Goal: Task Accomplishment & Management: Complete application form

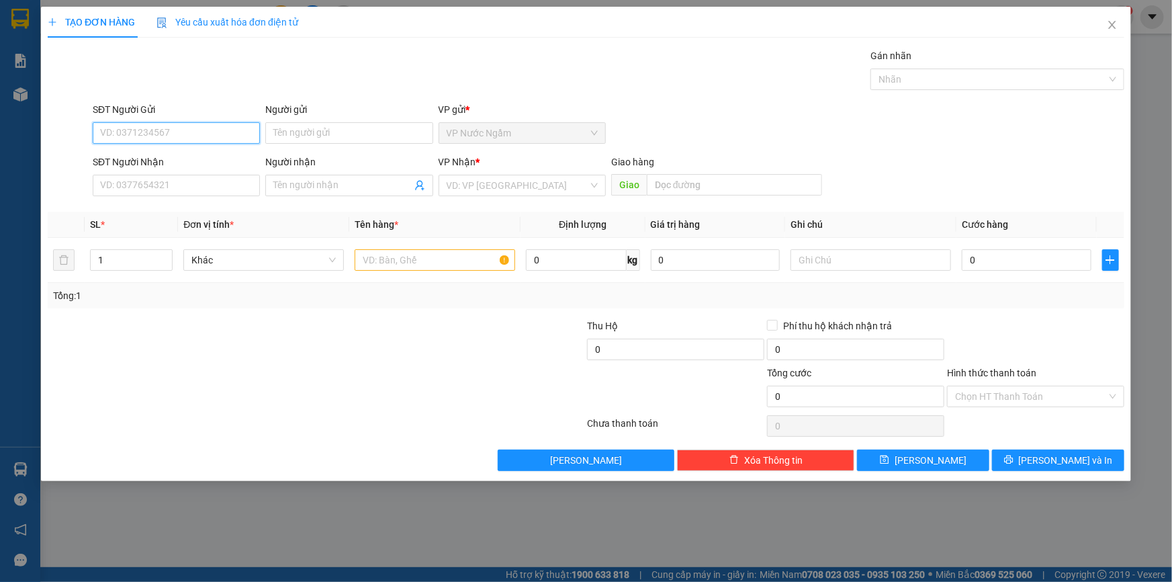
click at [155, 134] on input "SĐT Người Gửi" at bounding box center [176, 132] width 167 height 21
click at [148, 181] on input "SĐT Người Nhận" at bounding box center [176, 185] width 167 height 21
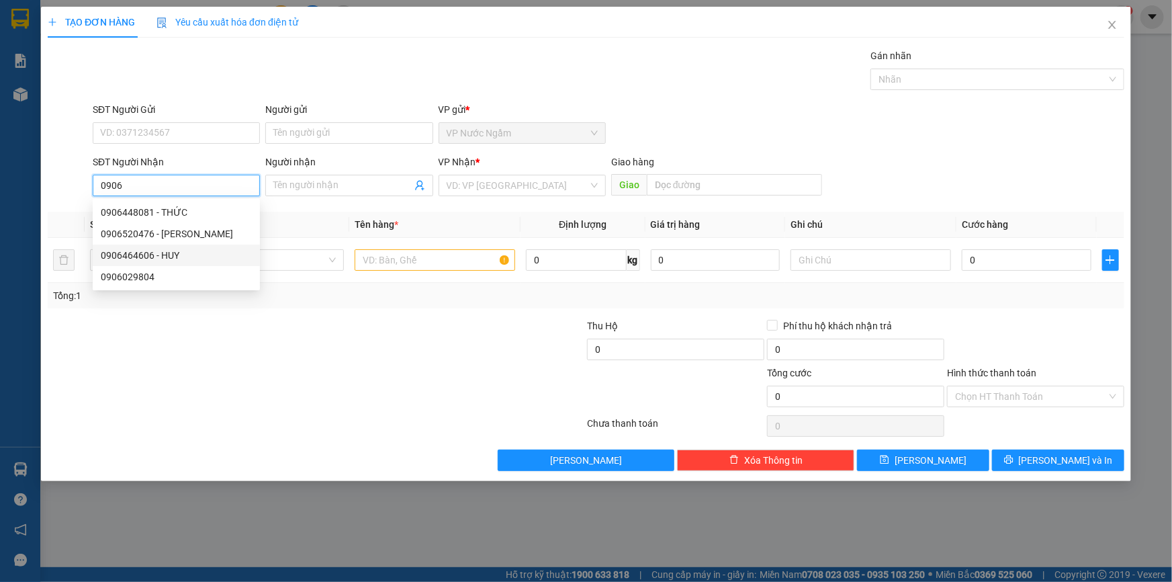
click at [171, 250] on div "0906464606 - HUY" at bounding box center [176, 255] width 151 height 15
type input "0906464606"
type input "HUY"
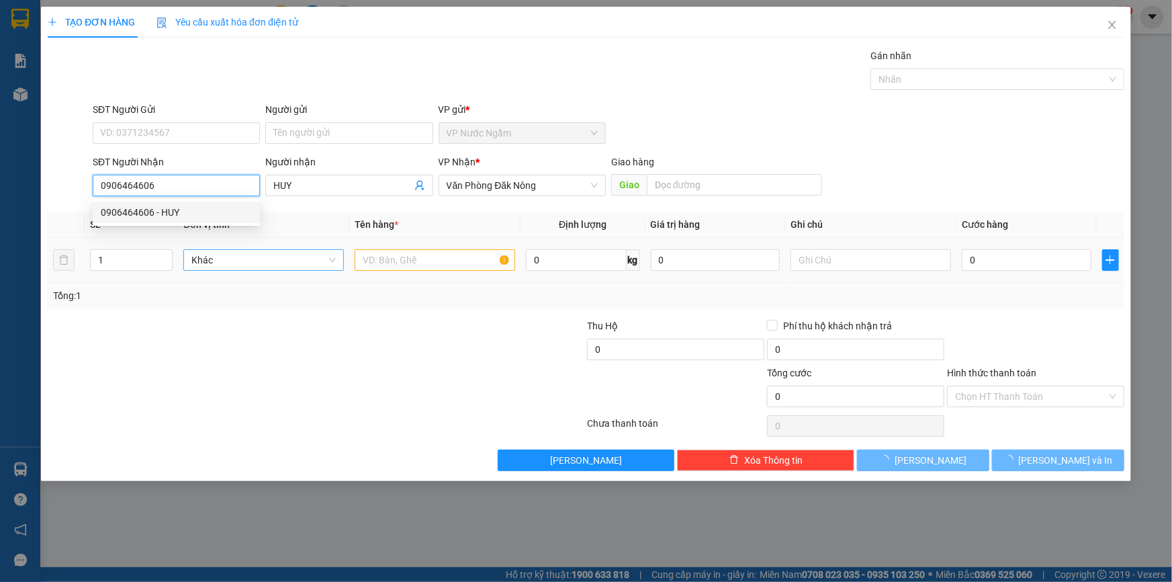
type input "400.000"
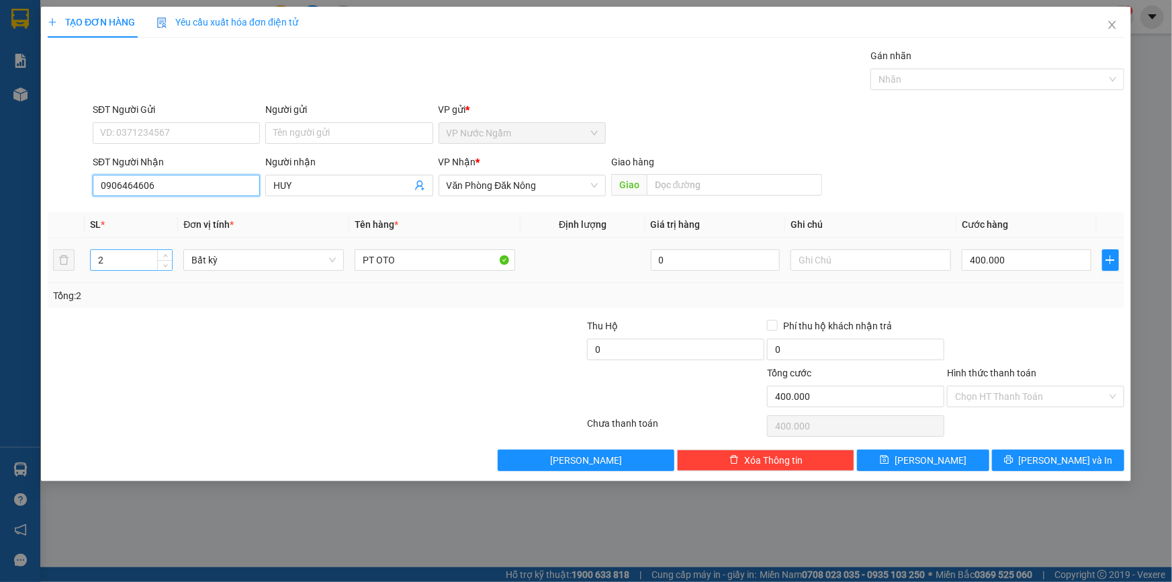
type input "0906464606"
drag, startPoint x: 120, startPoint y: 257, endPoint x: 13, endPoint y: 271, distance: 107.1
click at [28, 272] on div "TẠO ĐƠN HÀNG Yêu cầu xuất hóa đơn điện tử Transit Pickup Surcharge Ids Transit …" at bounding box center [586, 291] width 1172 height 582
type input "1"
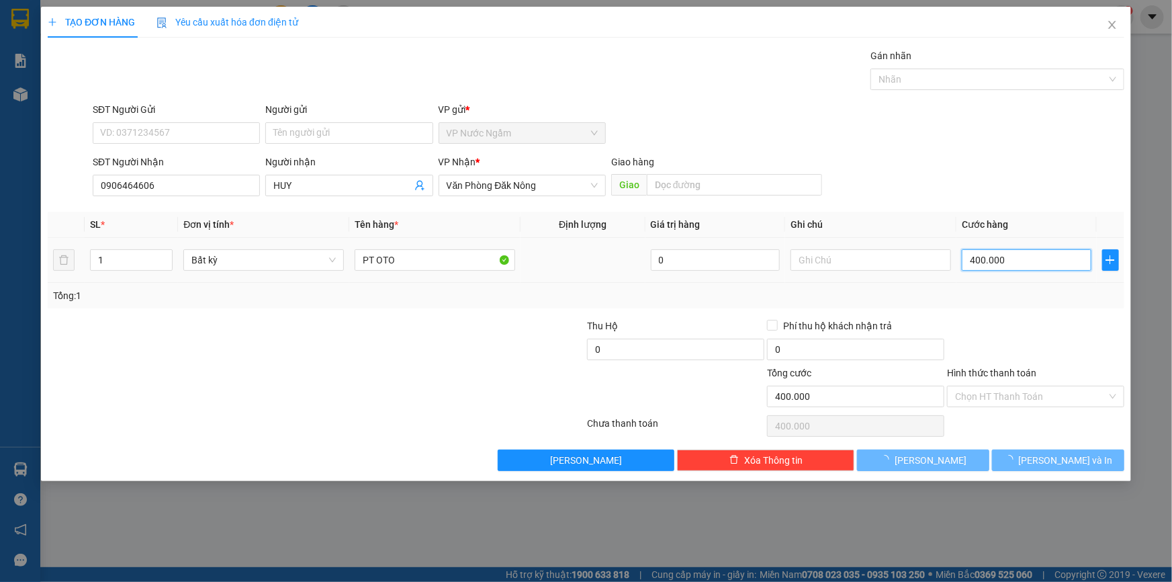
click at [1051, 251] on input "400.000" at bounding box center [1027, 259] width 130 height 21
type input "0"
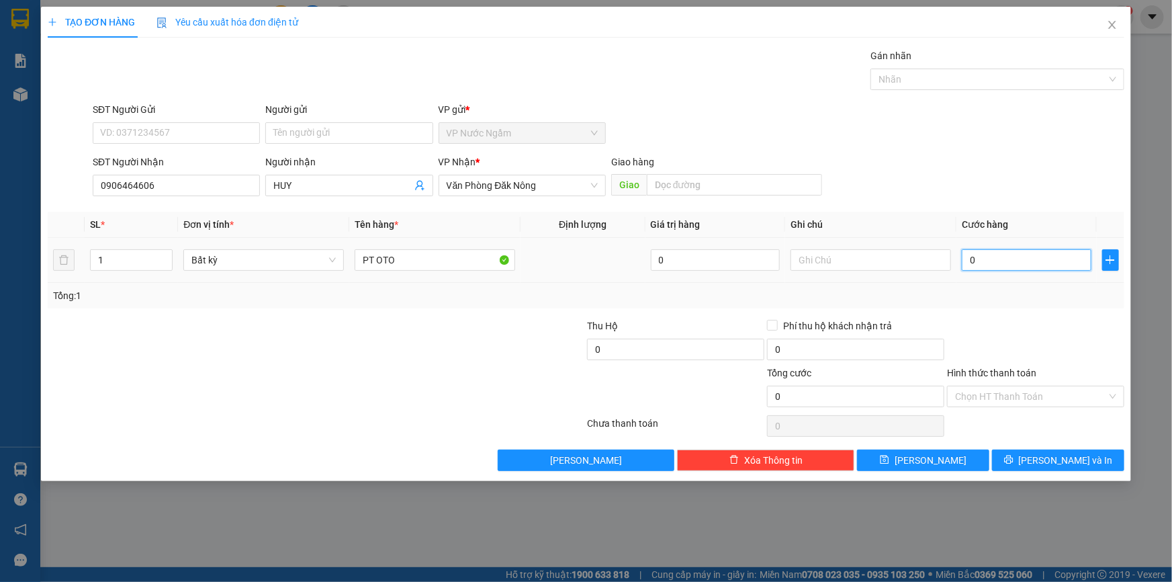
type input "2"
type input "02"
type input "20"
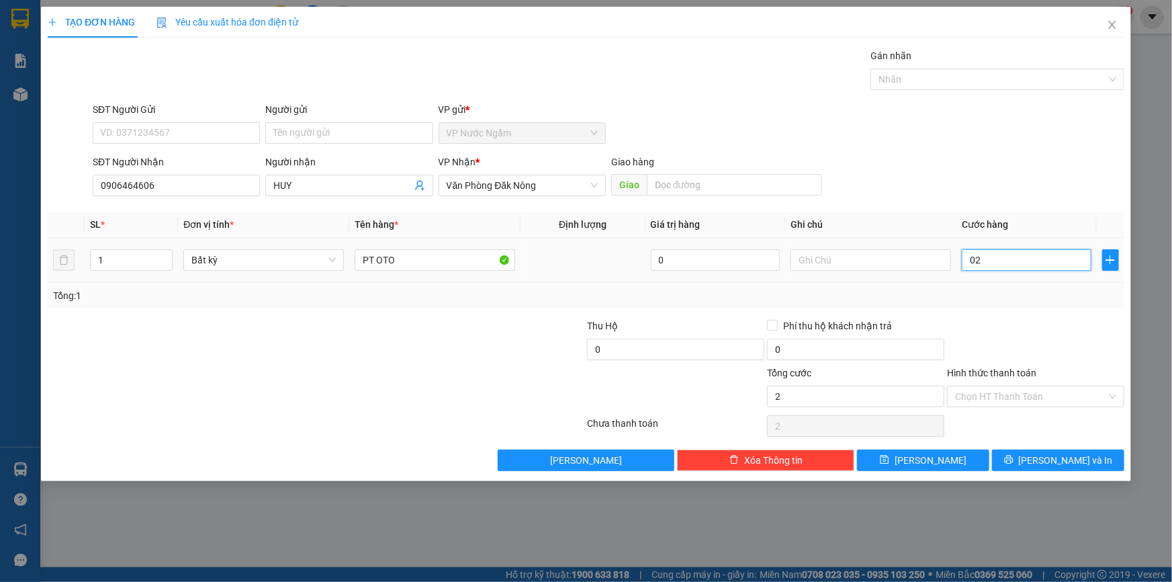
type input "020"
type input "200"
type input "0.200"
type input "2.000"
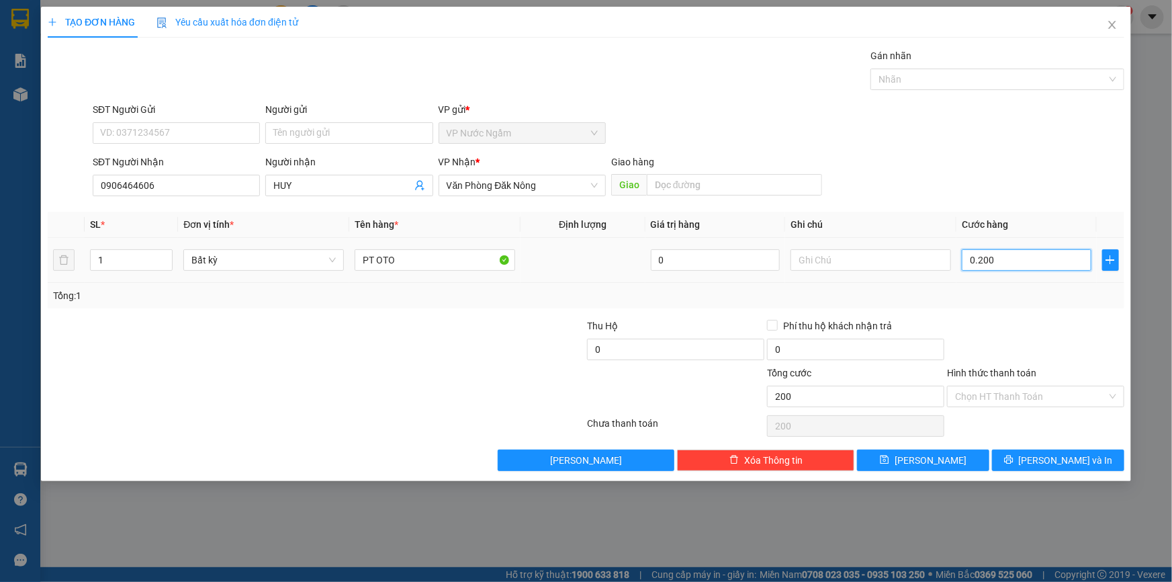
type input "2.000"
type input "02.000"
type input "20.000"
type input "020.000"
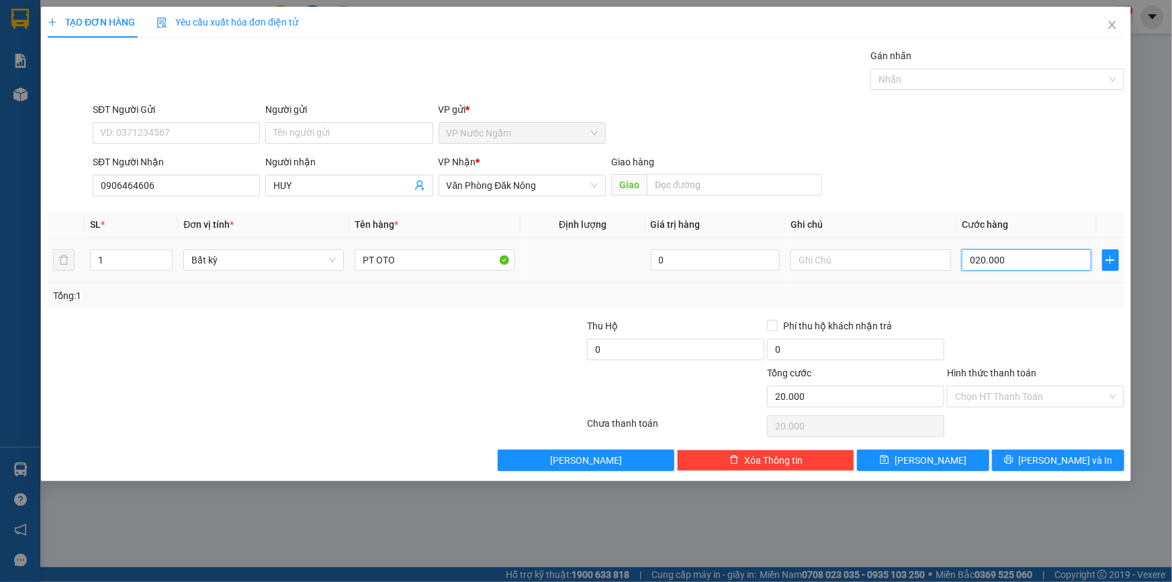
type input "200.000"
click at [1104, 459] on button "[PERSON_NAME] và In" at bounding box center [1058, 459] width 132 height 21
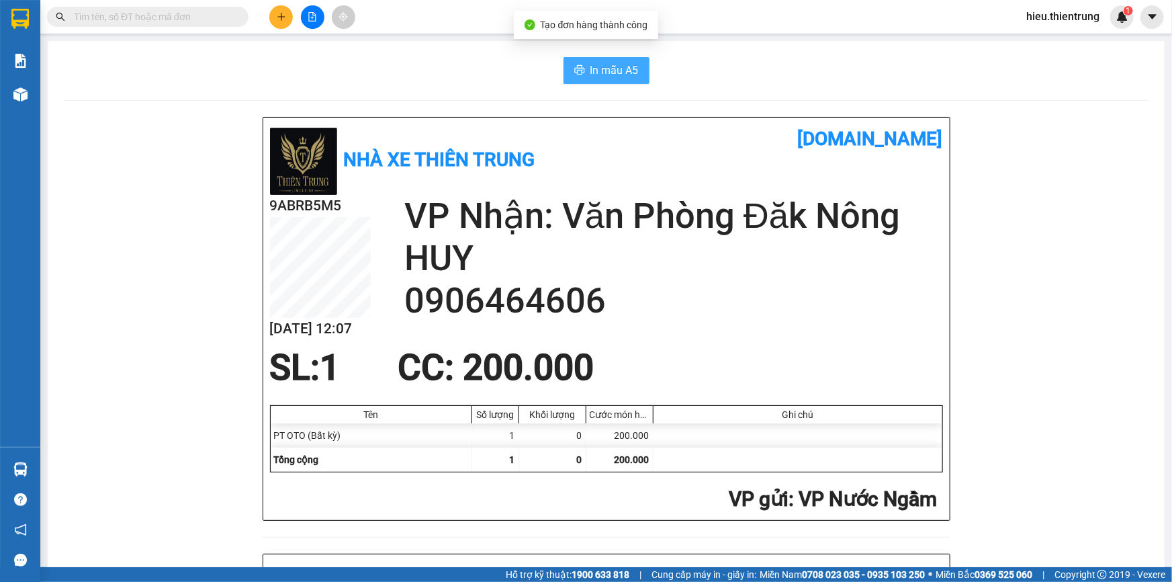
click at [597, 69] on span "In mẫu A5" at bounding box center [614, 70] width 48 height 17
drag, startPoint x: 494, startPoint y: 87, endPoint x: 433, endPoint y: 59, distance: 67.0
click at [279, 19] on icon "plus" at bounding box center [281, 16] width 9 height 9
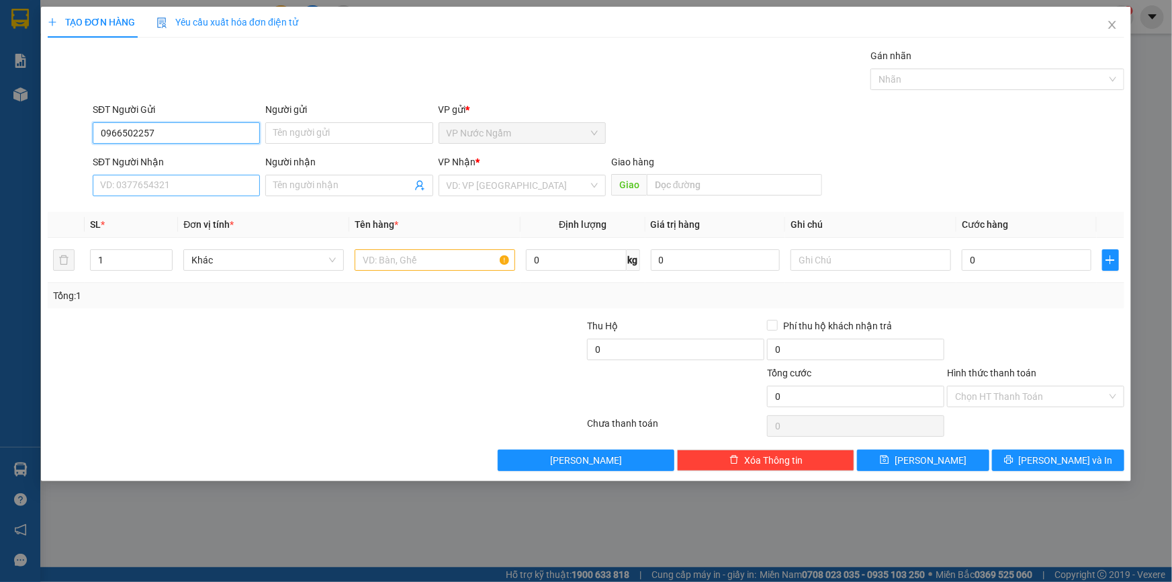
type input "0966502257"
click at [157, 190] on input "SĐT Người Nhận" at bounding box center [176, 185] width 167 height 21
type input "0905126644"
click at [497, 188] on input "search" at bounding box center [518, 185] width 142 height 20
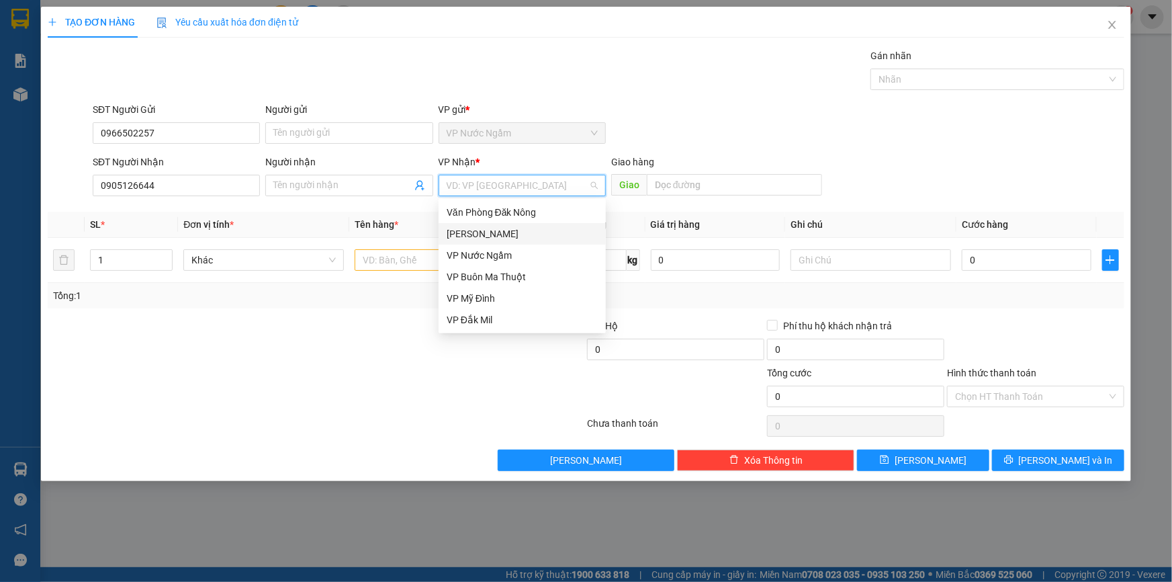
click at [478, 232] on div "[PERSON_NAME]" at bounding box center [522, 233] width 151 height 15
click at [478, 232] on th "Tên hàng *" at bounding box center [434, 225] width 171 height 26
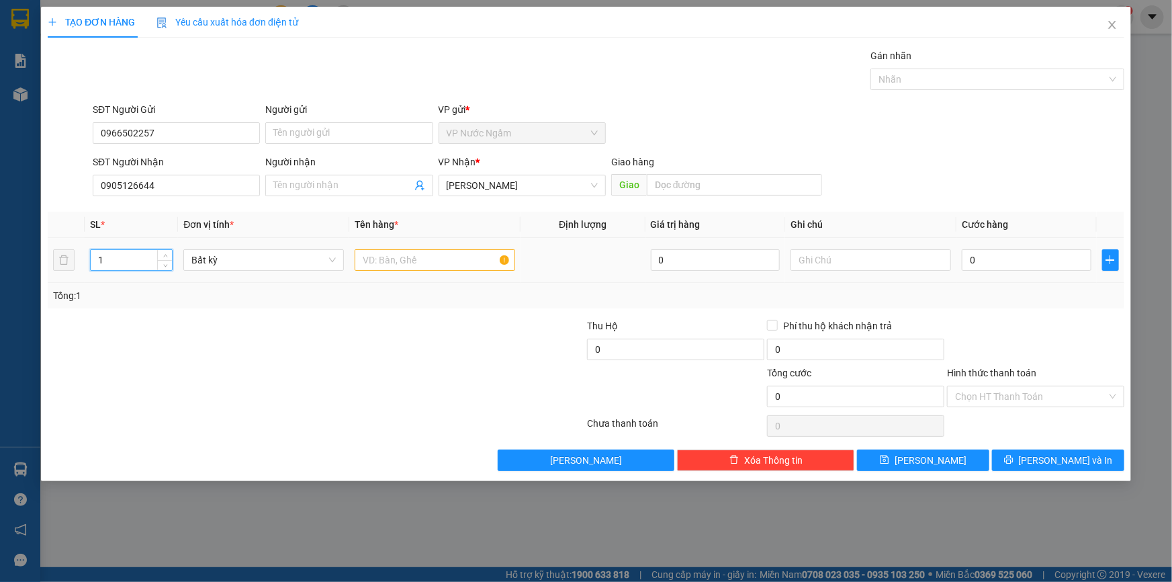
drag, startPoint x: 105, startPoint y: 256, endPoint x: 92, endPoint y: 267, distance: 16.7
click at [85, 267] on td "1" at bounding box center [131, 260] width 93 height 45
type input "2"
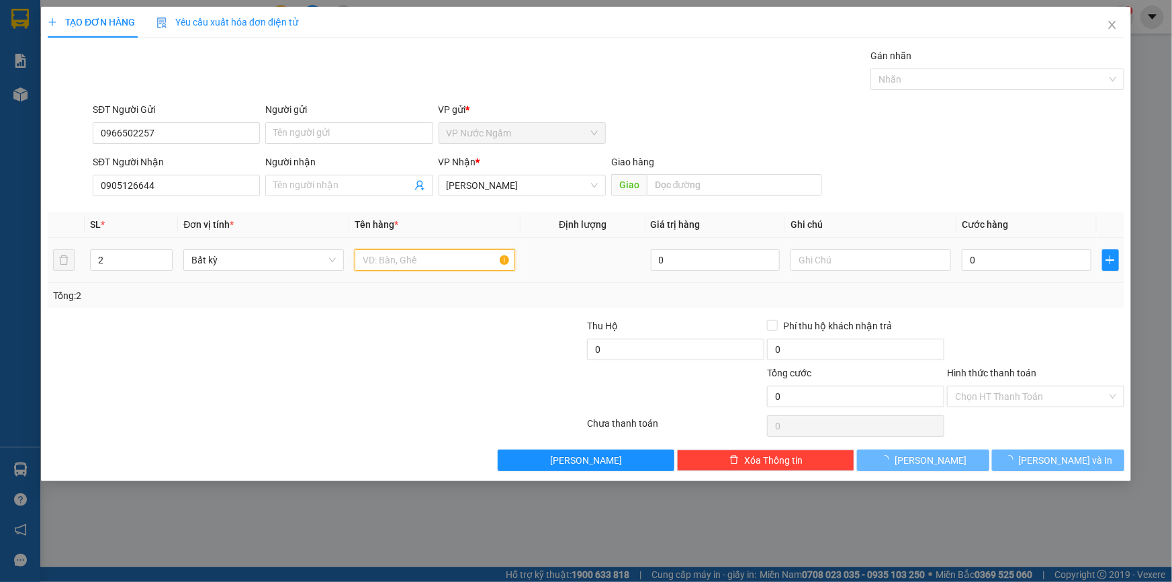
click at [426, 255] on input "text" at bounding box center [435, 259] width 161 height 21
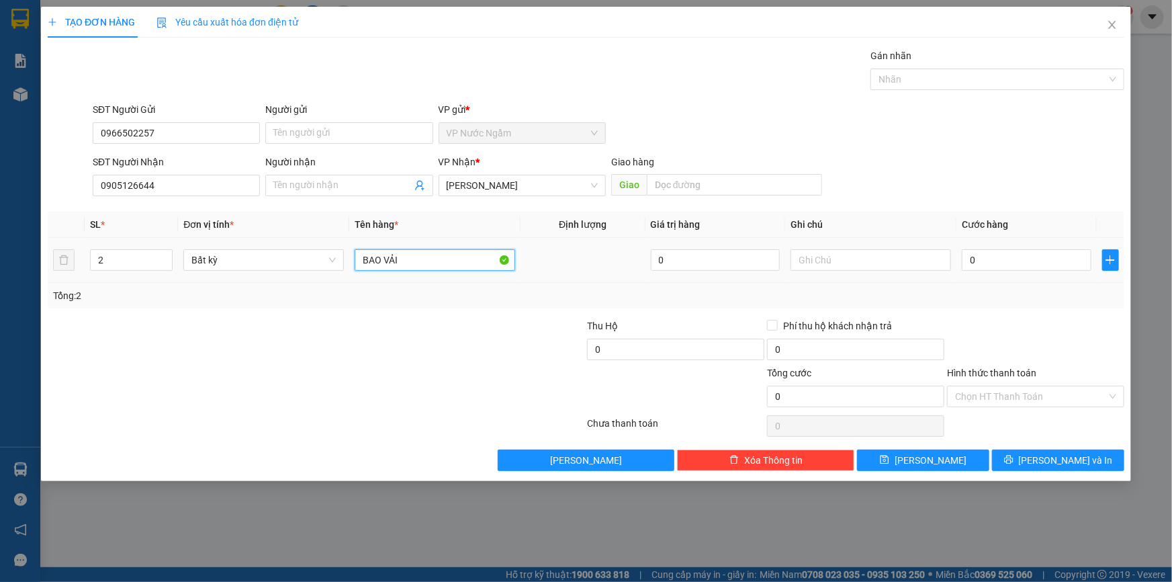
type input "BAO VẢI"
type input "8"
type input "80"
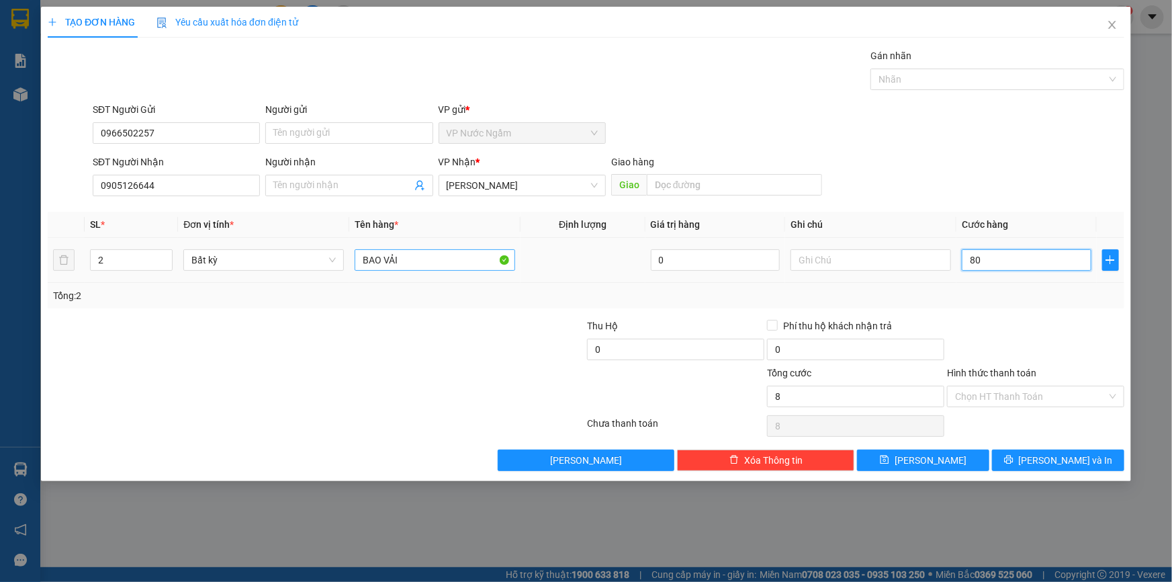
type input "80"
type input "800"
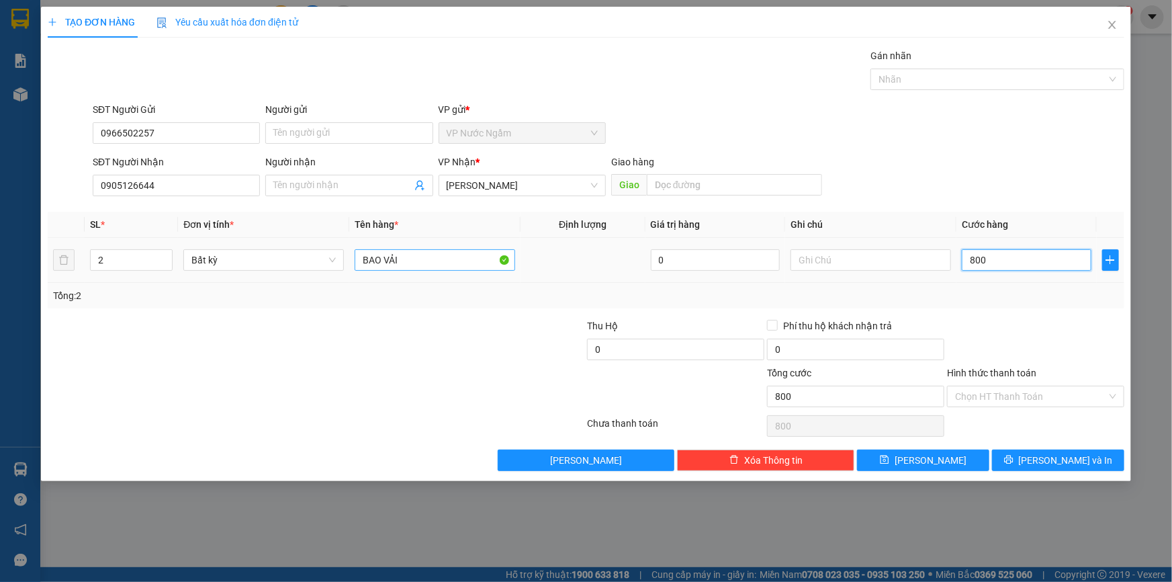
type input "8.000"
type input "80.000"
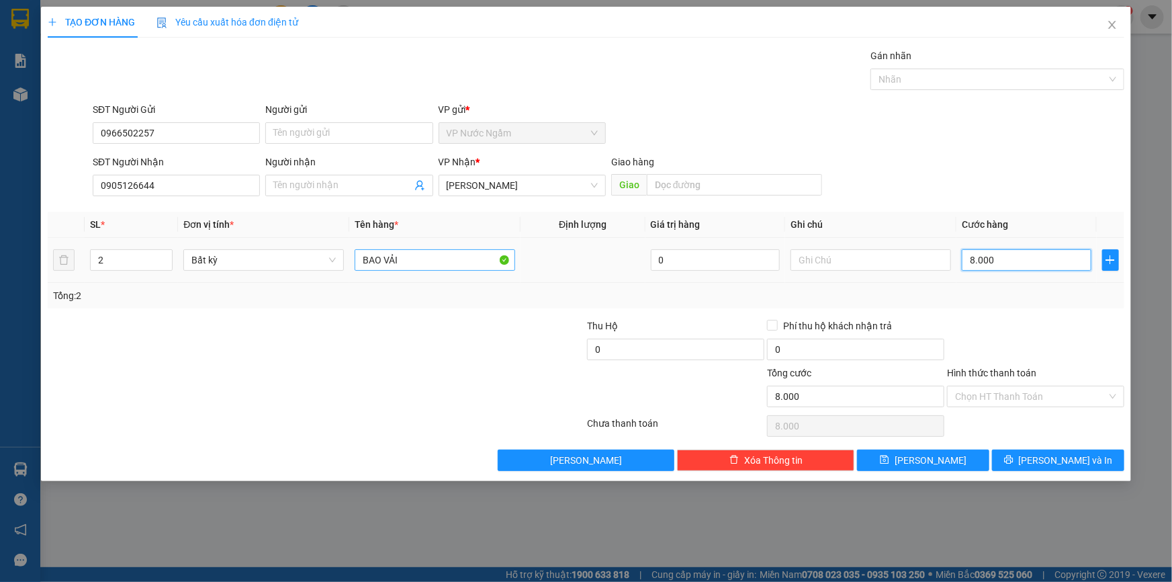
type input "80.000"
type input "800.000"
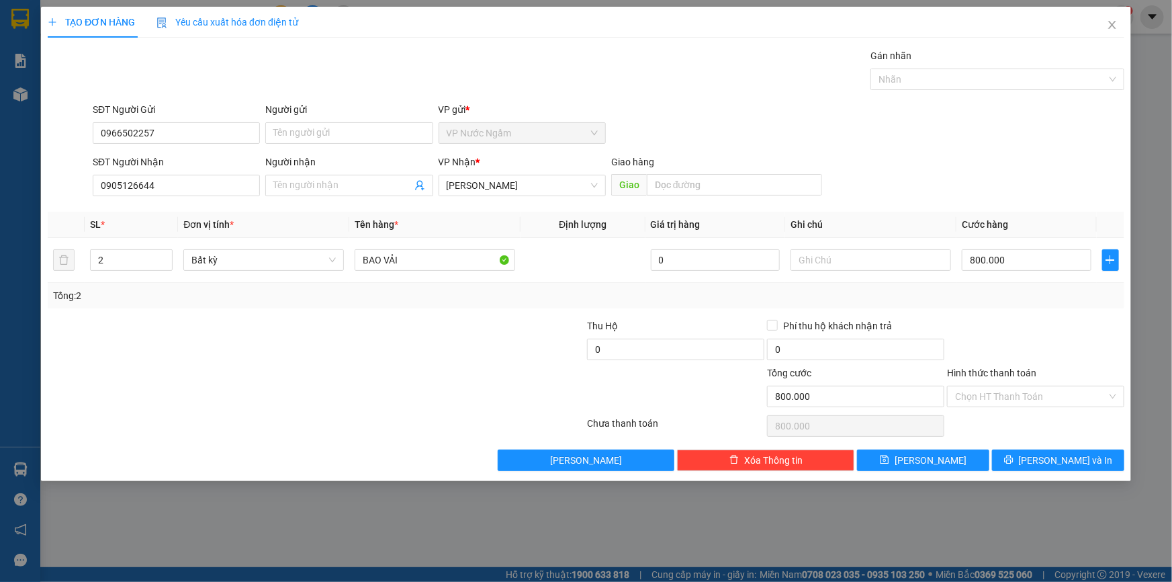
click at [1067, 472] on div "TẠO ĐƠN HÀNG Yêu cầu xuất hóa đơn điện tử Transit Pickup Surcharge Ids Transit …" at bounding box center [586, 244] width 1090 height 474
click at [1068, 451] on button "[PERSON_NAME] và In" at bounding box center [1058, 459] width 132 height 21
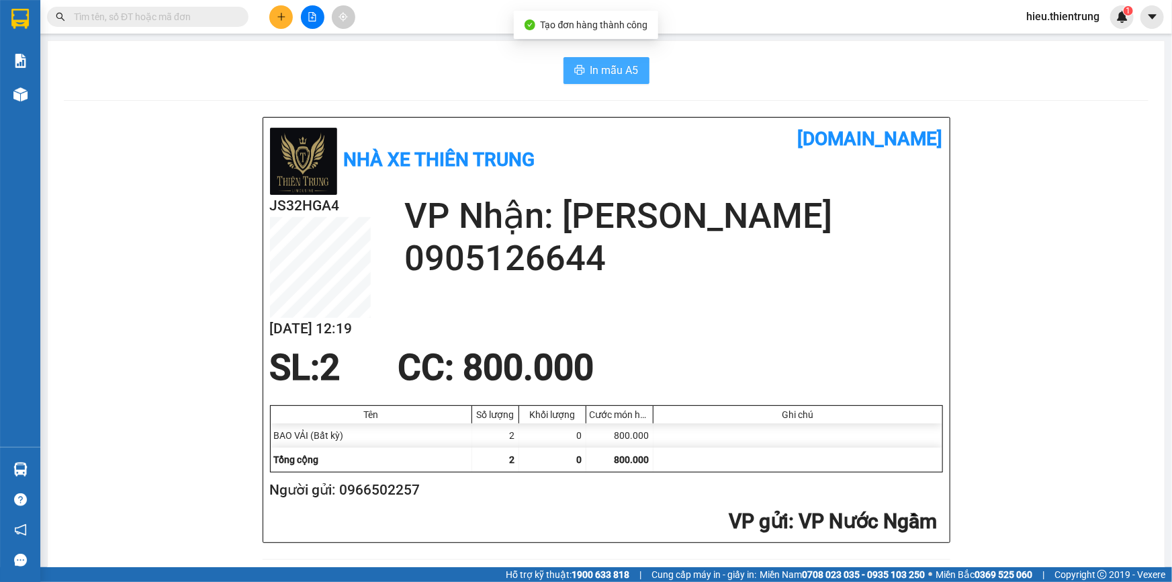
drag, startPoint x: 596, startPoint y: 46, endPoint x: 602, endPoint y: 61, distance: 16.6
click at [602, 73] on span "In mẫu A5" at bounding box center [614, 70] width 48 height 17
click at [598, 73] on span "In mẫu A5" at bounding box center [614, 70] width 48 height 17
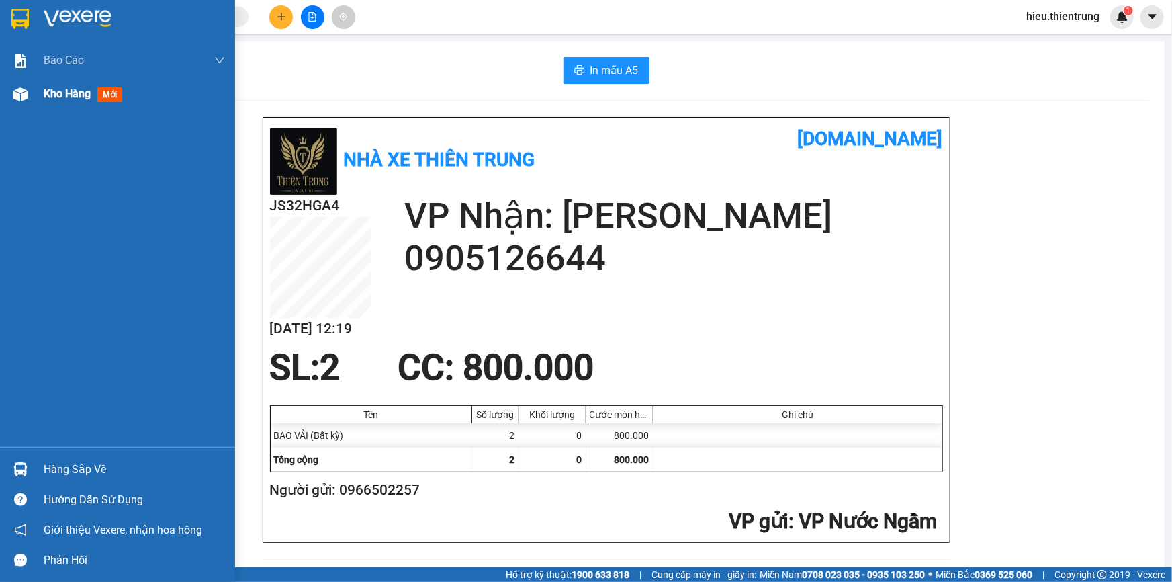
click at [60, 88] on span "Kho hàng" at bounding box center [67, 93] width 47 height 13
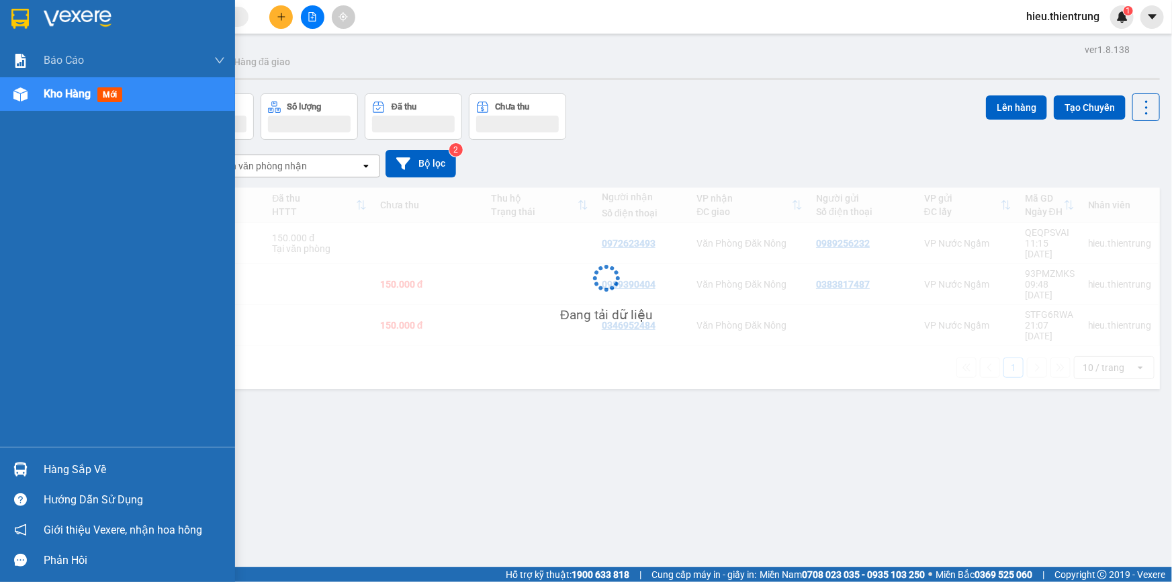
drag, startPoint x: 60, startPoint y: 88, endPoint x: 148, endPoint y: 0, distance: 124.0
click at [60, 87] on span "Kho hàng" at bounding box center [67, 93] width 47 height 13
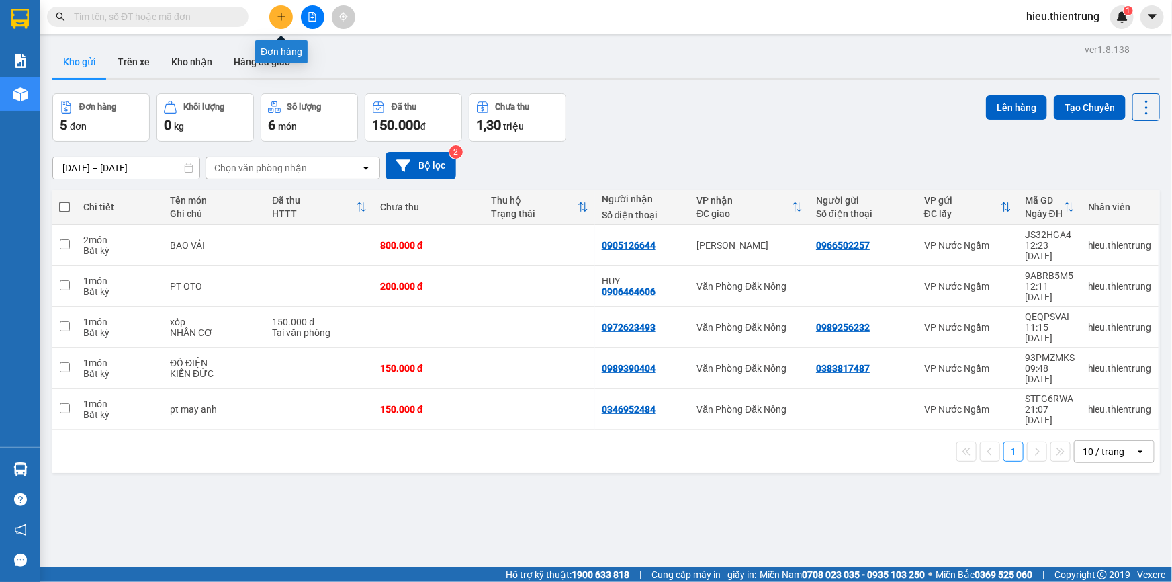
click at [280, 14] on icon "plus" at bounding box center [281, 16] width 9 height 9
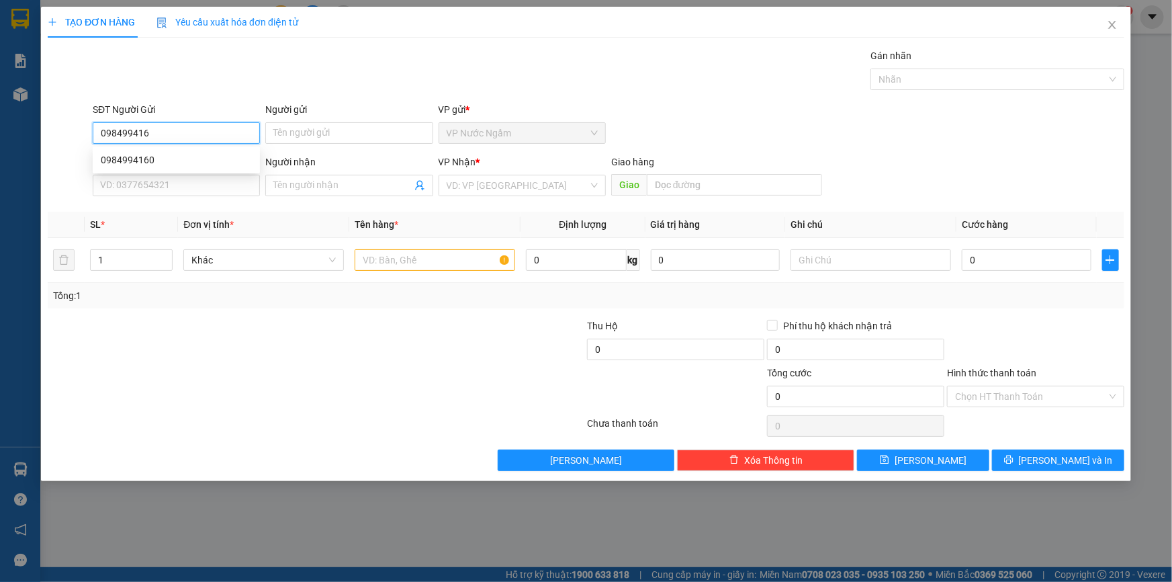
type input "0984994160"
click at [179, 166] on div "0984994160" at bounding box center [176, 159] width 151 height 15
type input "0944666642"
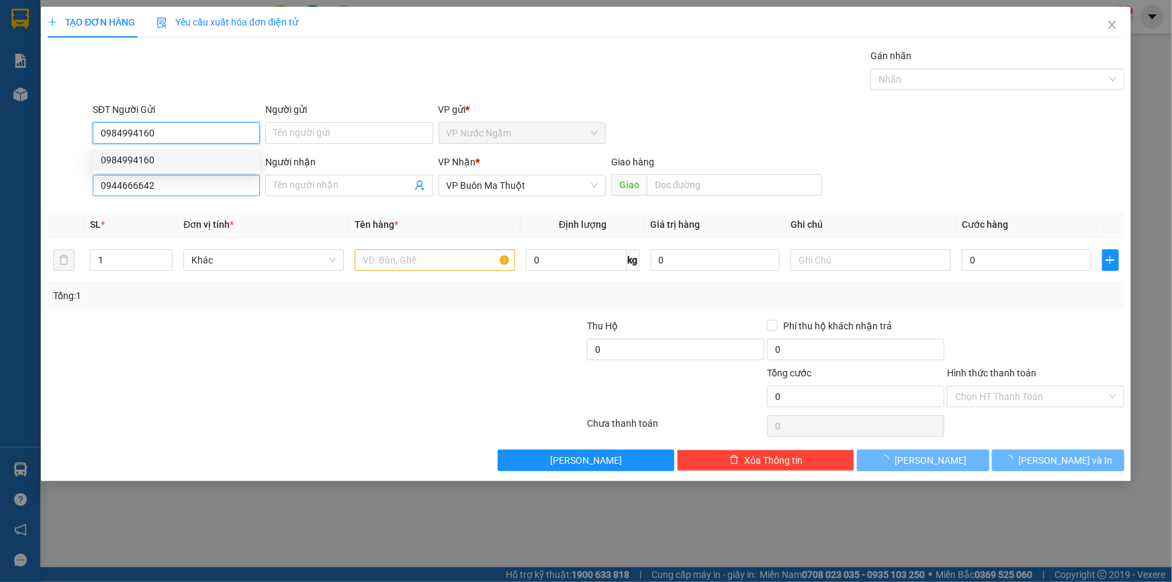
type input "100.000"
type input "0984994160"
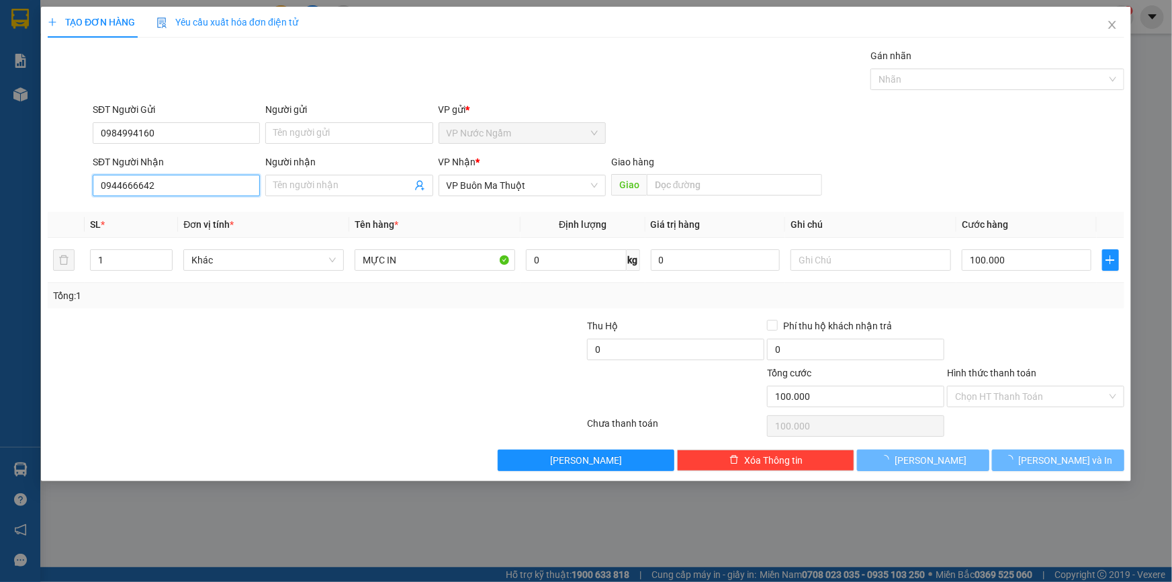
drag, startPoint x: 171, startPoint y: 189, endPoint x: 38, endPoint y: 212, distance: 135.6
click at [38, 212] on div "TẠO ĐƠN HÀNG Yêu cầu xuất hóa đơn điện tử Transit Pickup Surcharge Ids Transit …" at bounding box center [586, 291] width 1172 height 582
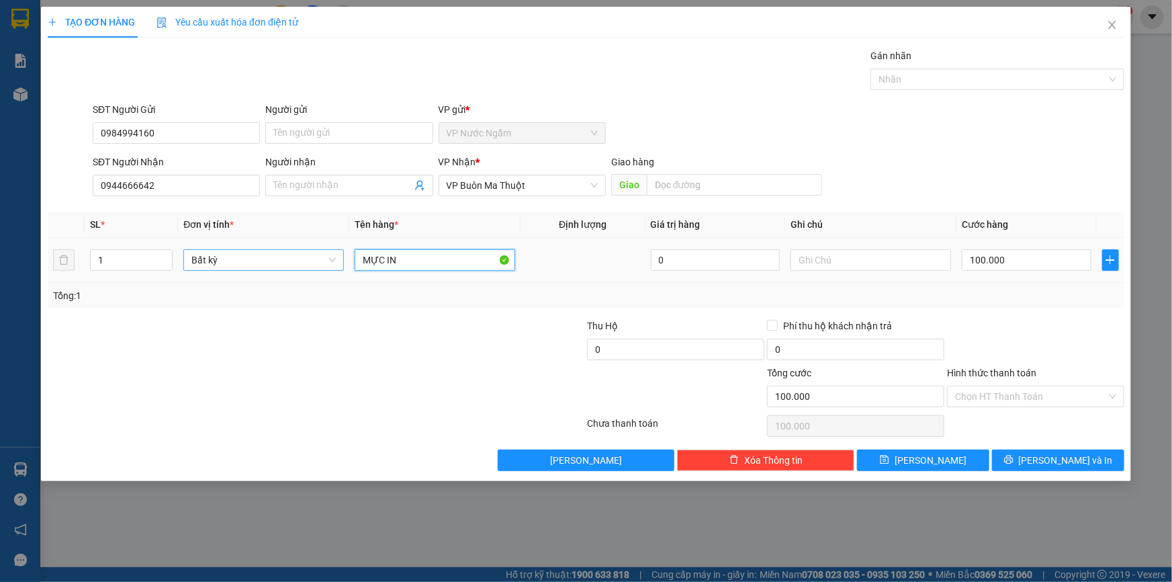
drag, startPoint x: 413, startPoint y: 265, endPoint x: 342, endPoint y: 262, distance: 71.3
click at [345, 261] on tr "1 Bất kỳ MỰC IN 0 100.000" at bounding box center [586, 260] width 1077 height 45
type input "KIỆN GIẤY"
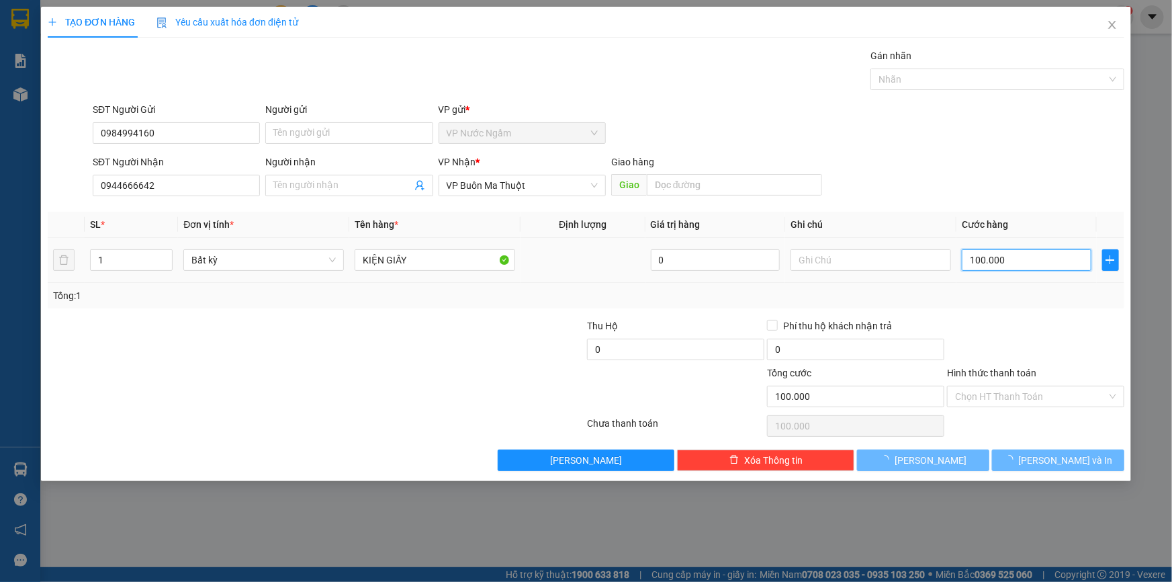
type input "0"
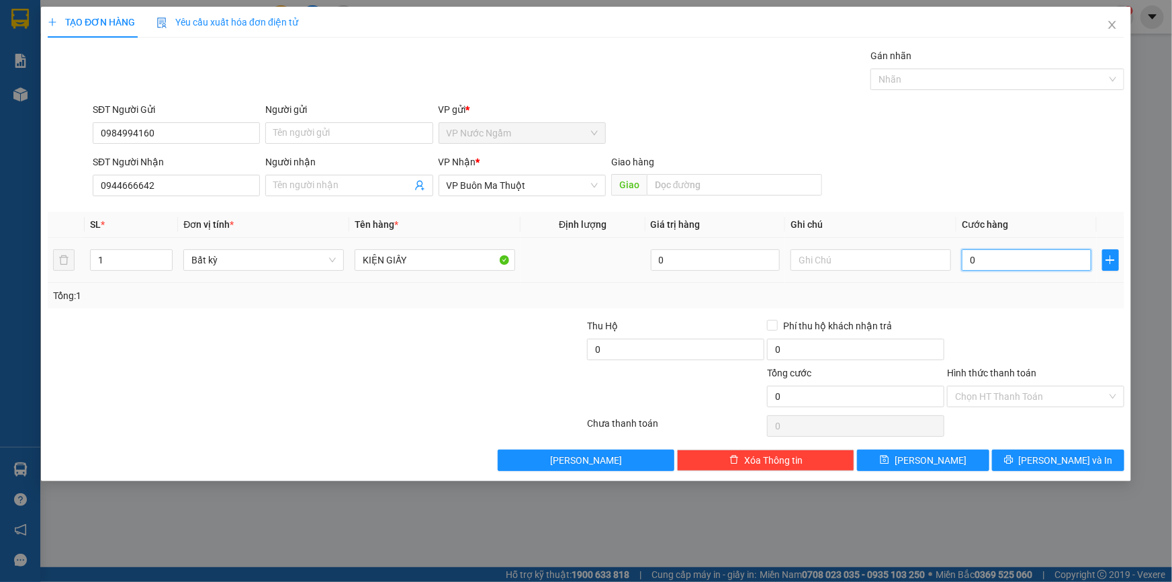
type input "1"
type input "15"
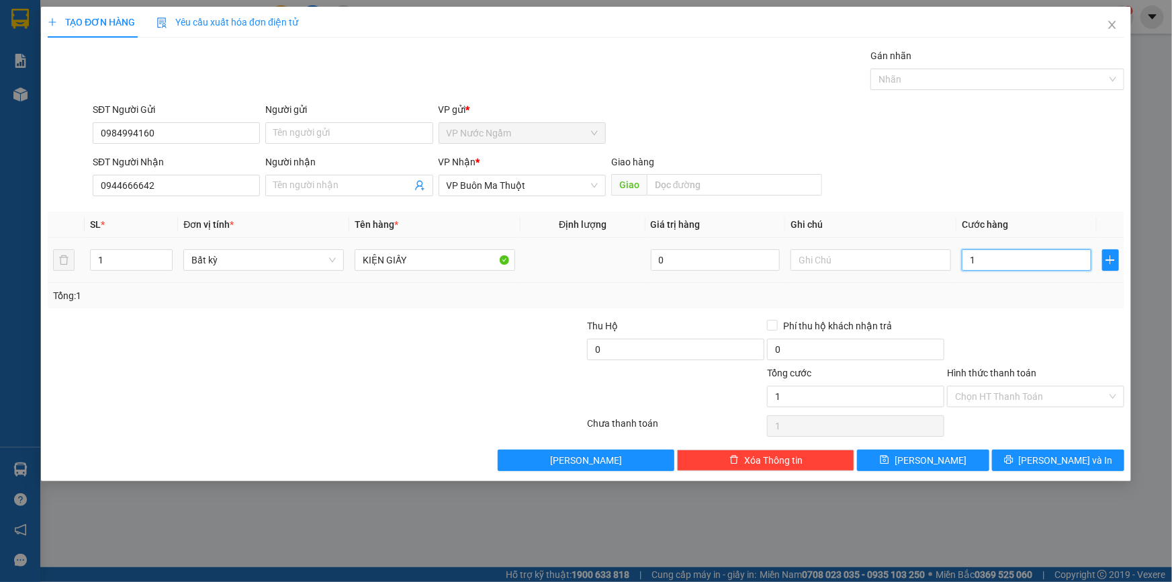
type input "15"
type input "150"
type input "1.500"
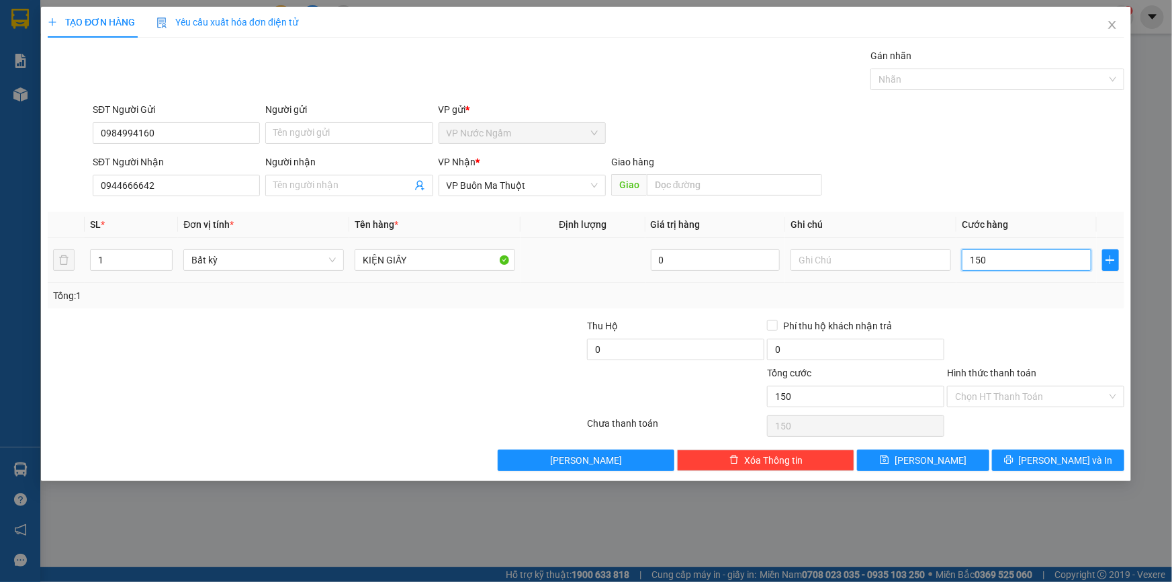
type input "1.500"
type input "15.000"
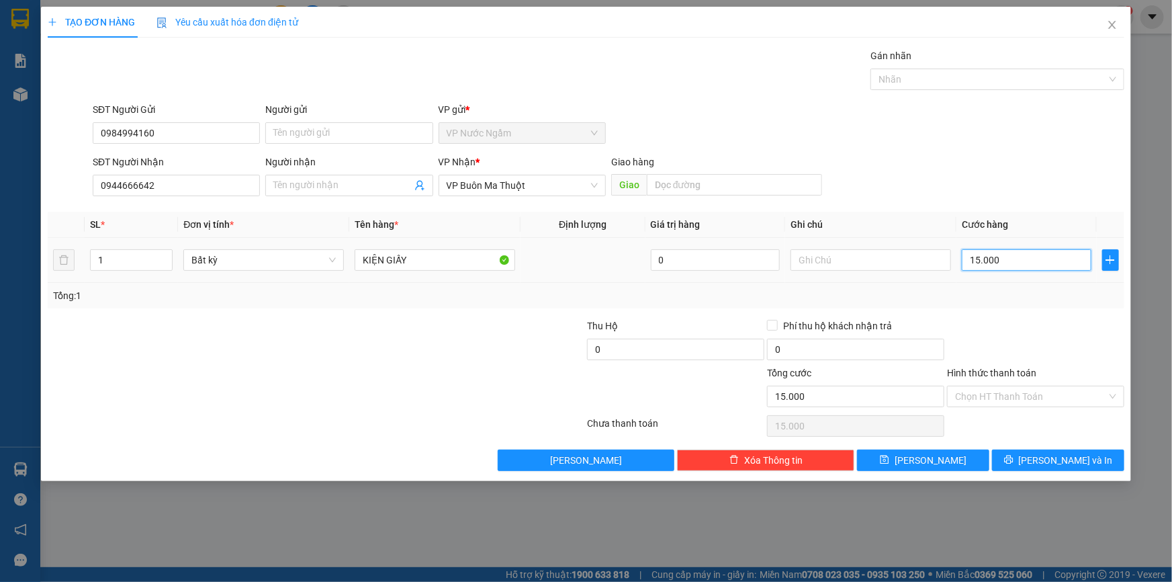
type input "150.000"
click at [1029, 463] on button "[PERSON_NAME] và In" at bounding box center [1058, 459] width 132 height 21
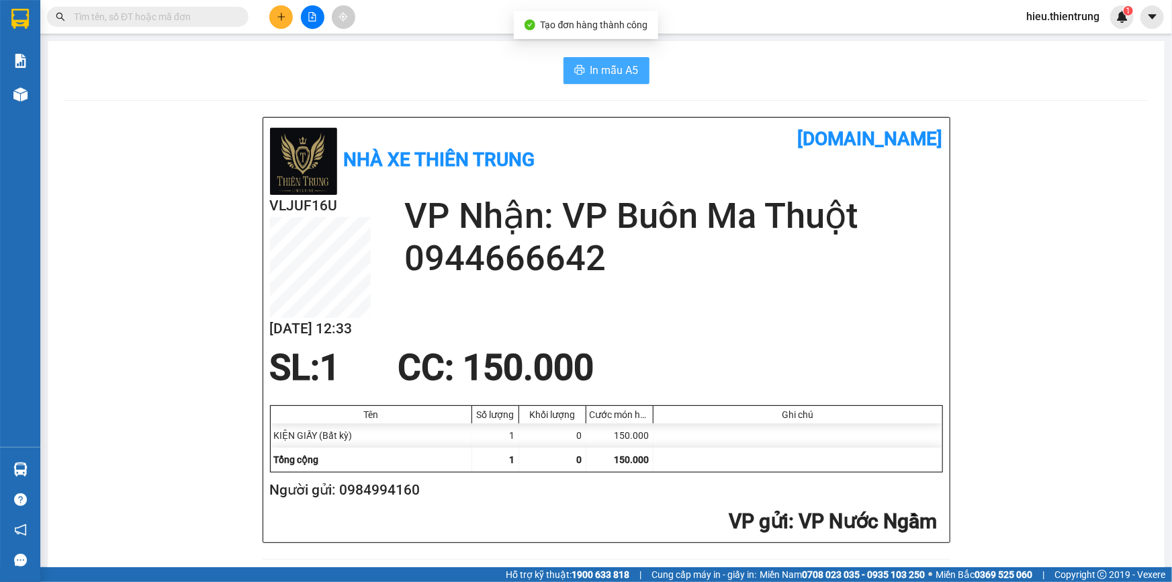
click at [593, 68] on span "In mẫu A5" at bounding box center [614, 70] width 48 height 17
click at [682, 73] on div "In mẫu A5" at bounding box center [606, 70] width 1085 height 27
drag, startPoint x: 682, startPoint y: 73, endPoint x: 392, endPoint y: 102, distance: 291.0
click at [681, 73] on div "In mẫu A5" at bounding box center [606, 70] width 1085 height 27
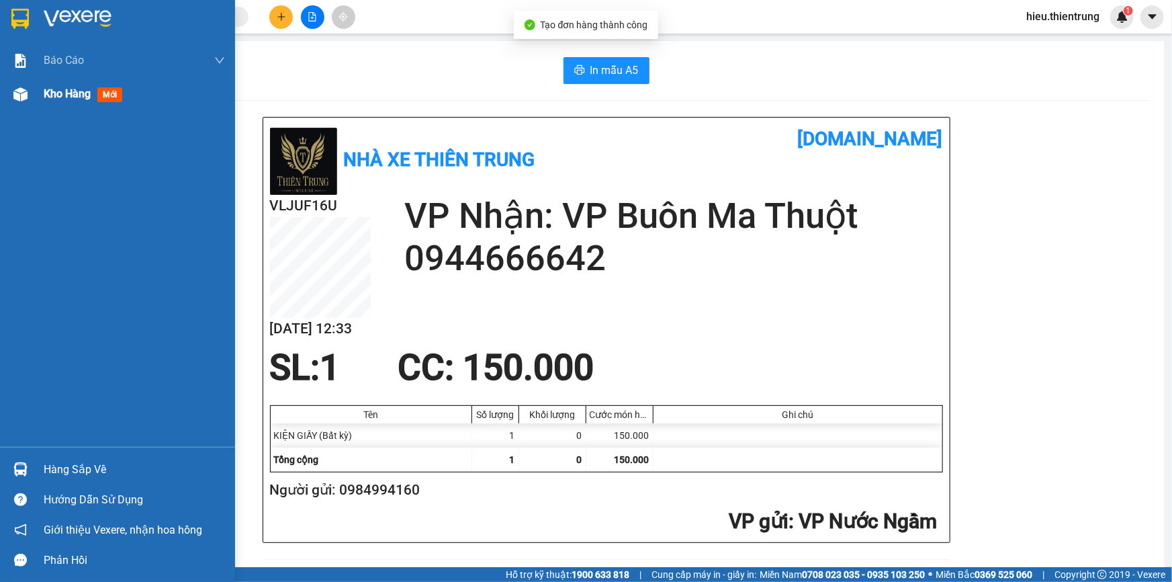
click at [47, 96] on span "Kho hàng" at bounding box center [67, 93] width 47 height 13
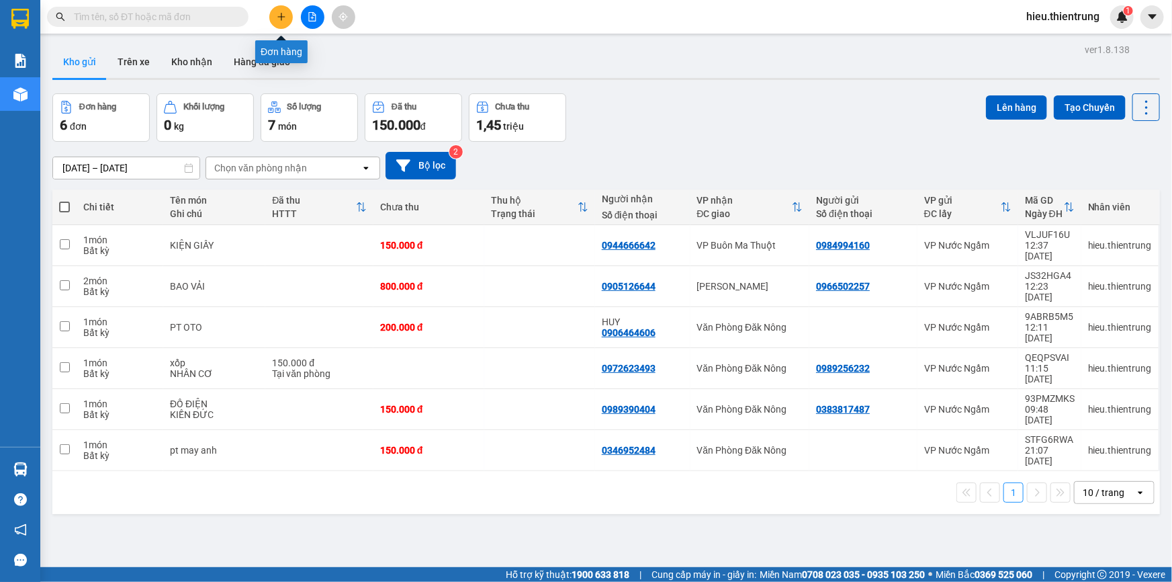
click at [279, 22] on button at bounding box center [281, 17] width 24 height 24
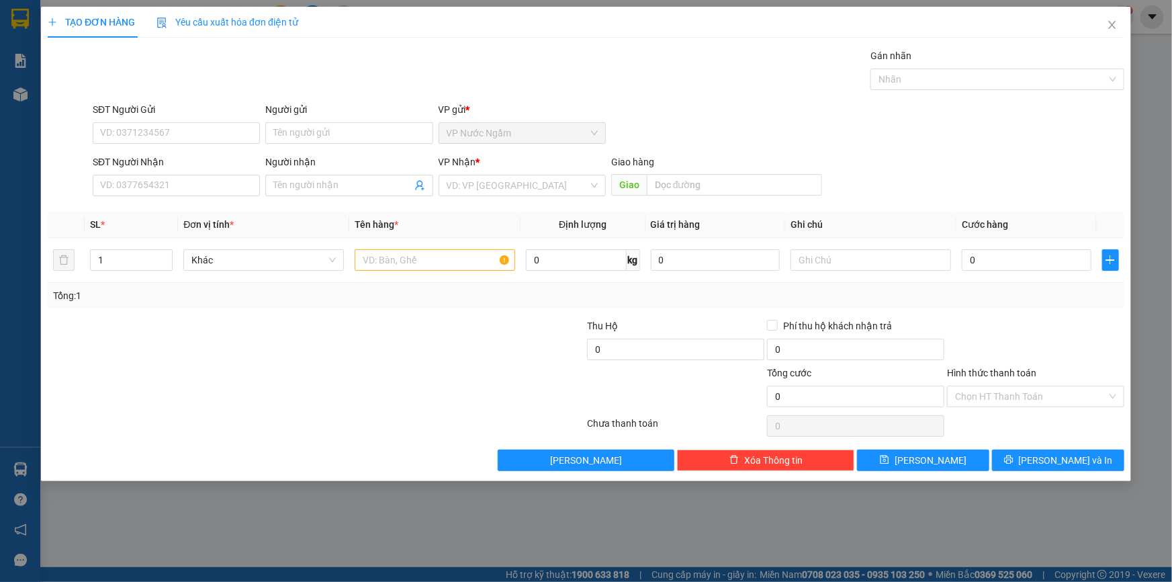
click at [159, 197] on div "SĐT Người Nhận VD: 0377654321" at bounding box center [176, 177] width 167 height 47
click at [163, 194] on input "SĐT Người Nhận" at bounding box center [176, 185] width 167 height 21
type input "0346859874"
click at [477, 194] on input "search" at bounding box center [518, 185] width 142 height 20
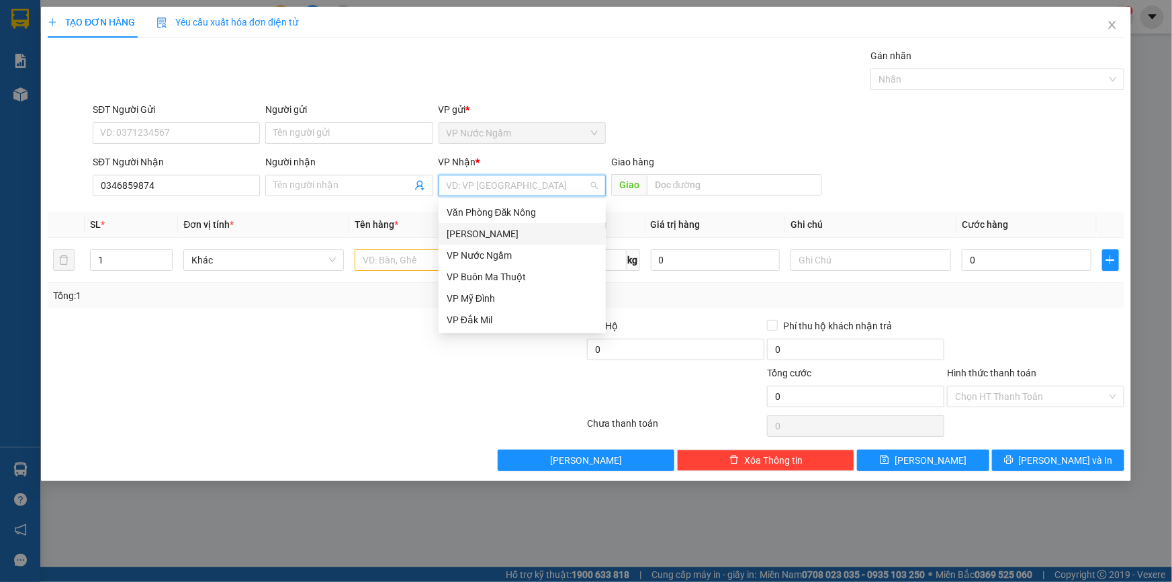
click at [490, 239] on div "[PERSON_NAME]" at bounding box center [522, 233] width 151 height 15
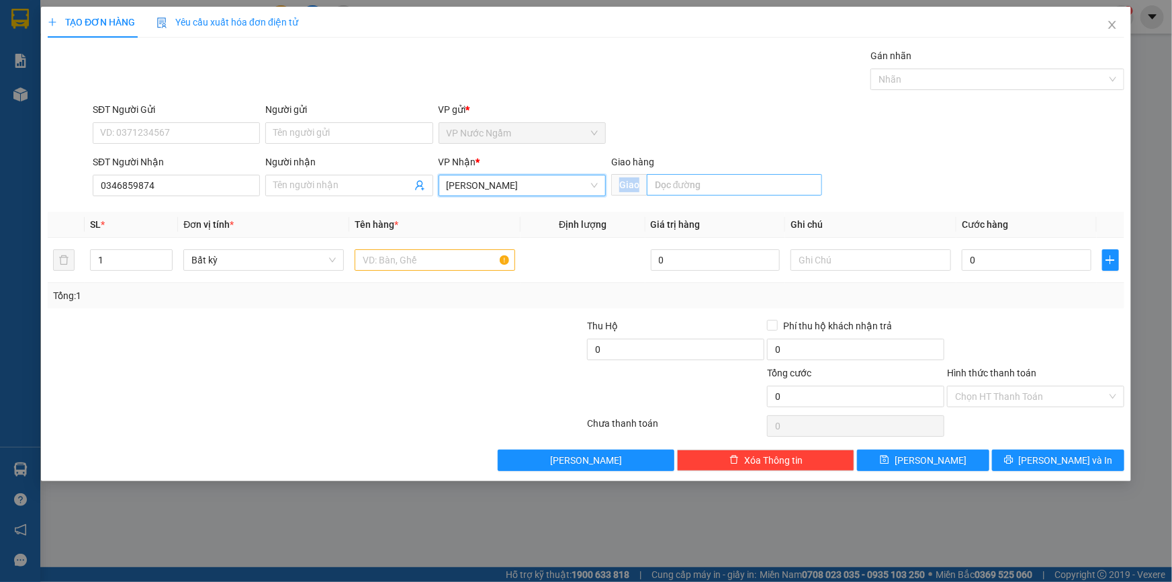
click at [705, 195] on div "Giao hàng Giao" at bounding box center [716, 177] width 211 height 47
click at [700, 194] on input "text" at bounding box center [734, 184] width 175 height 21
click at [684, 188] on input "text" at bounding box center [734, 184] width 175 height 21
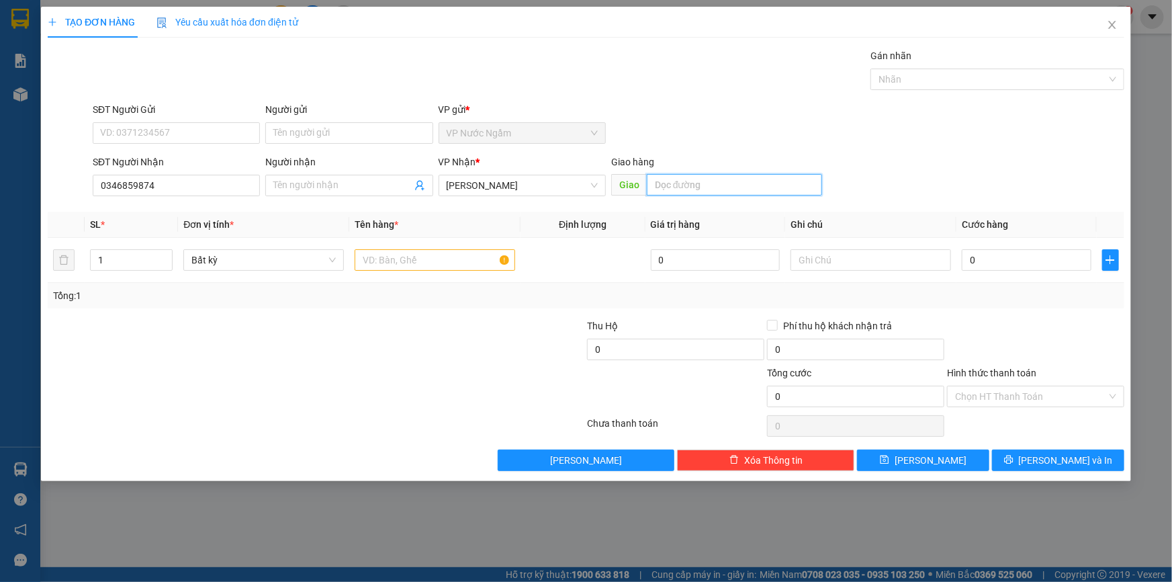
click at [684, 188] on input "text" at bounding box center [734, 184] width 175 height 21
click at [685, 188] on input "text" at bounding box center [734, 184] width 175 height 21
type input "KON TUM"
click at [453, 249] on input "text" at bounding box center [435, 259] width 161 height 21
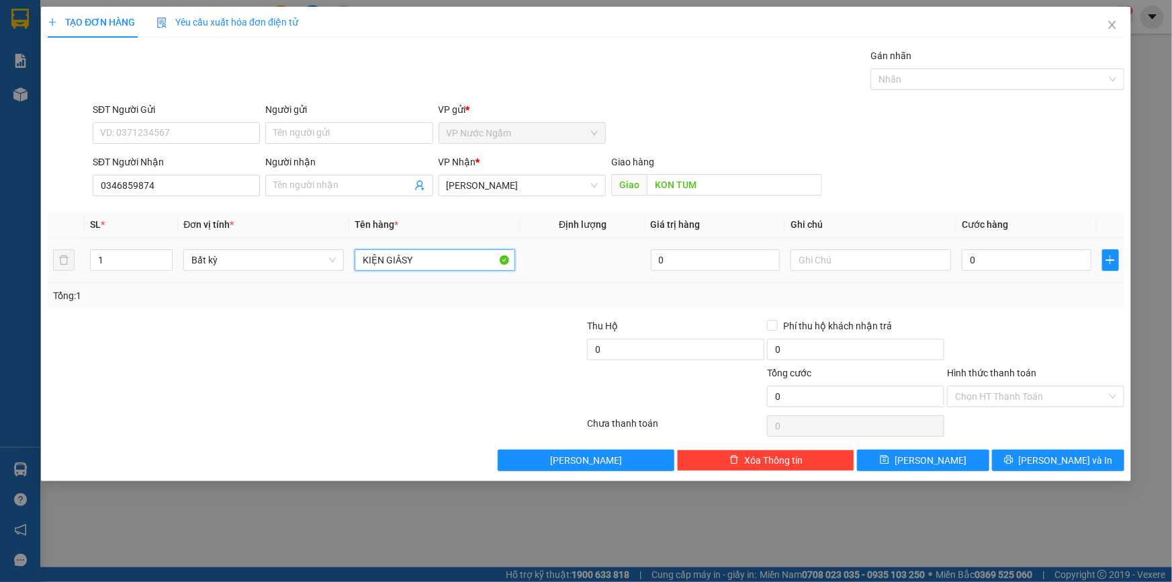
type input "KIỆN GIÂSY"
type input "2"
type input "25"
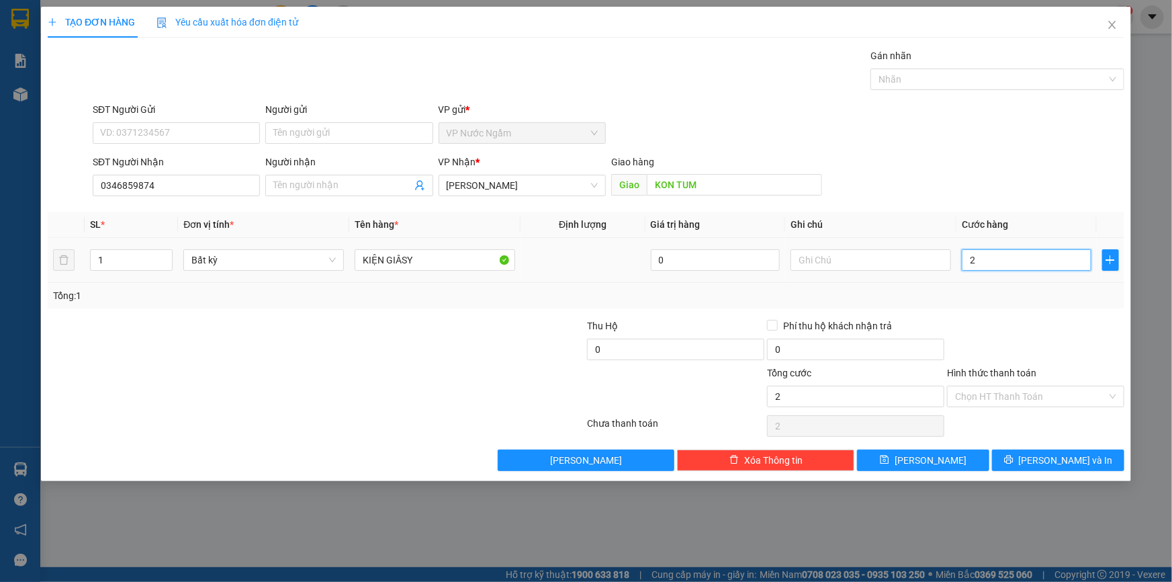
type input "25"
type input "250"
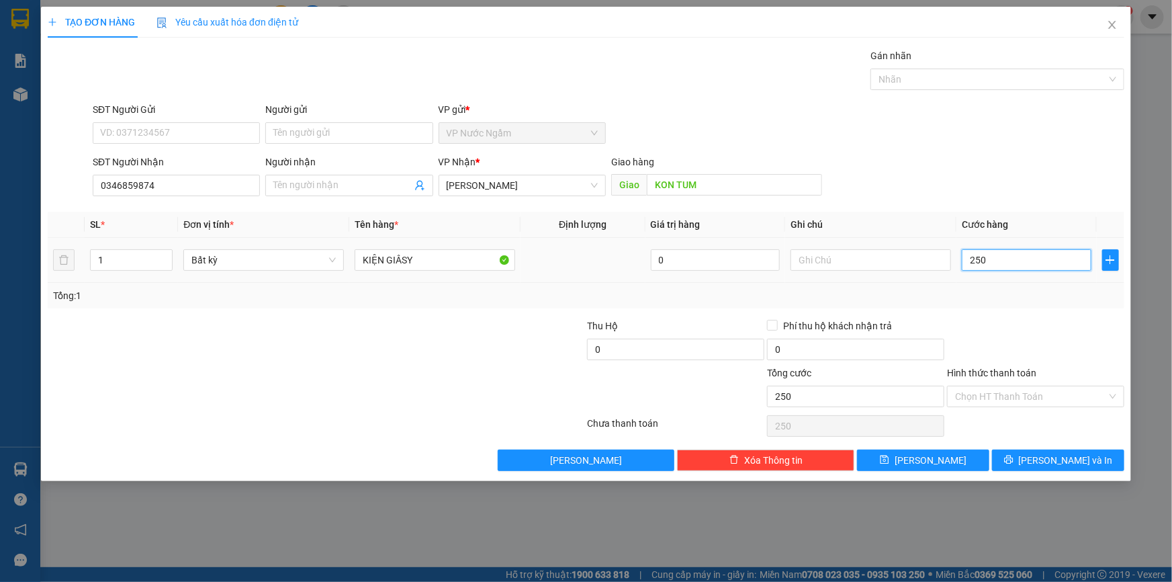
type input "2.500"
type input "25.000"
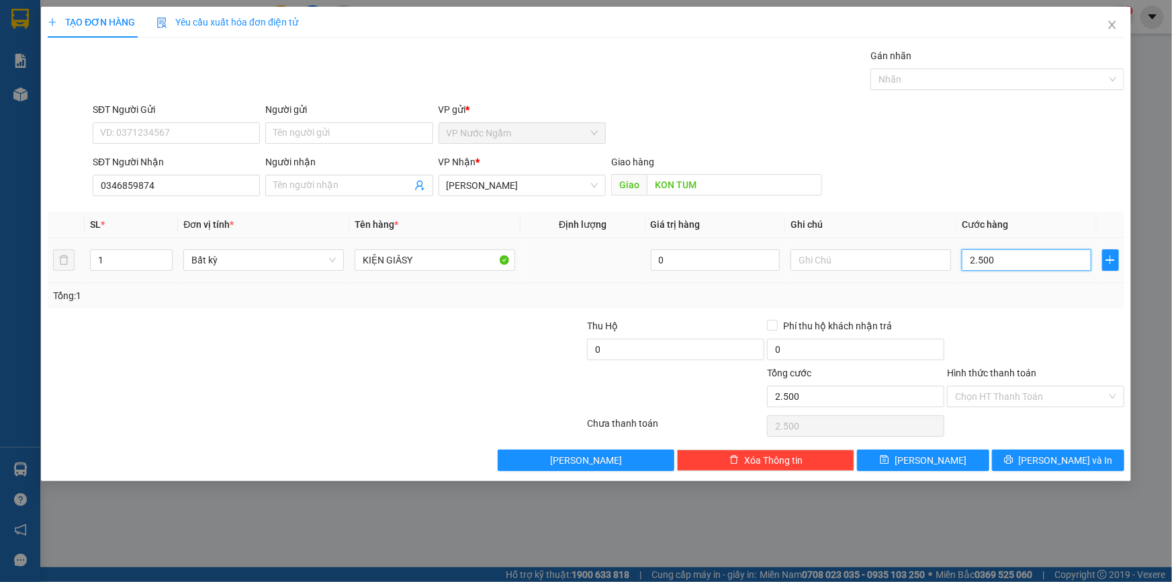
type input "25.000"
type input "250.000"
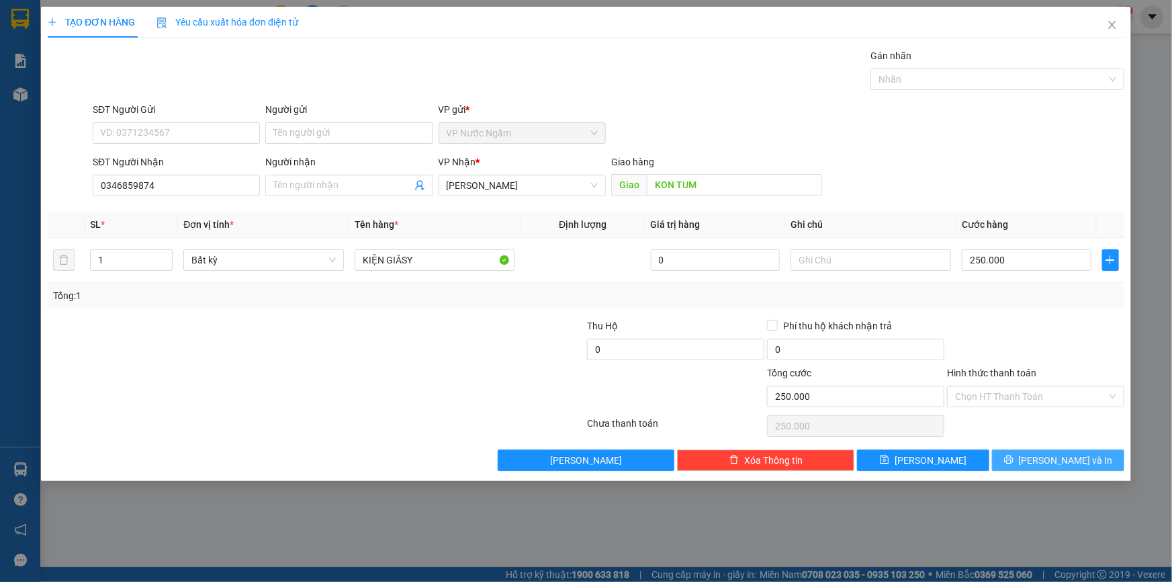
click at [1025, 451] on button "[PERSON_NAME] và In" at bounding box center [1058, 459] width 132 height 21
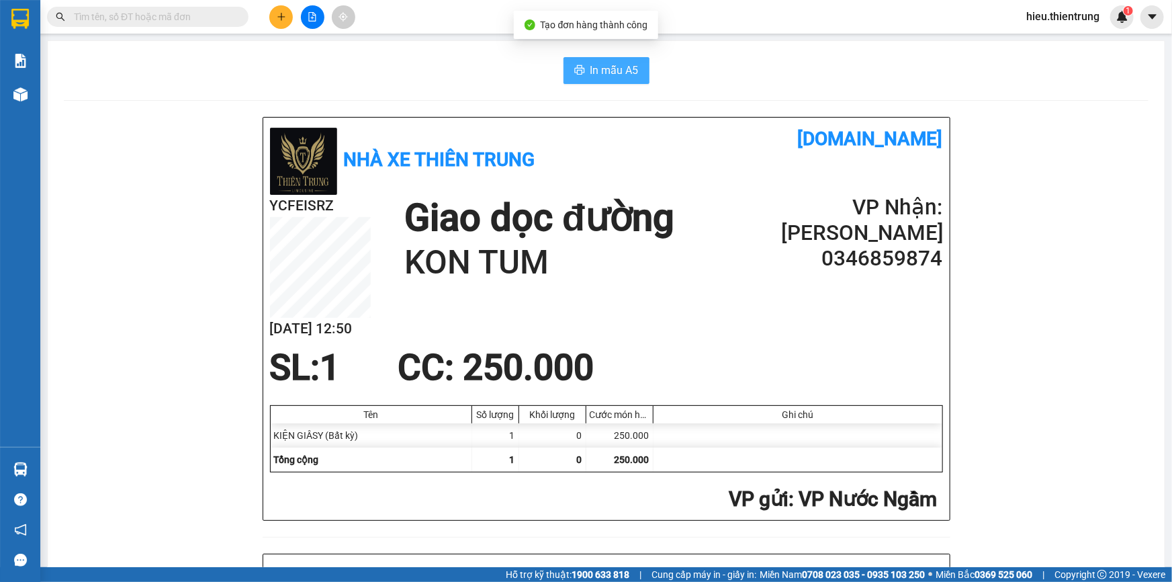
click at [606, 65] on span "In mẫu A5" at bounding box center [614, 70] width 48 height 17
drag, startPoint x: 369, startPoint y: 62, endPoint x: 306, endPoint y: 60, distance: 63.8
click at [355, 63] on div "In mẫu A5" at bounding box center [606, 70] width 1085 height 27
click at [286, 3] on div "Kết quả tìm kiếm ( 0 ) Bộ lọc Ngày tạo đơn gần nhất No Data hieu.thientrung 1" at bounding box center [586, 17] width 1172 height 34
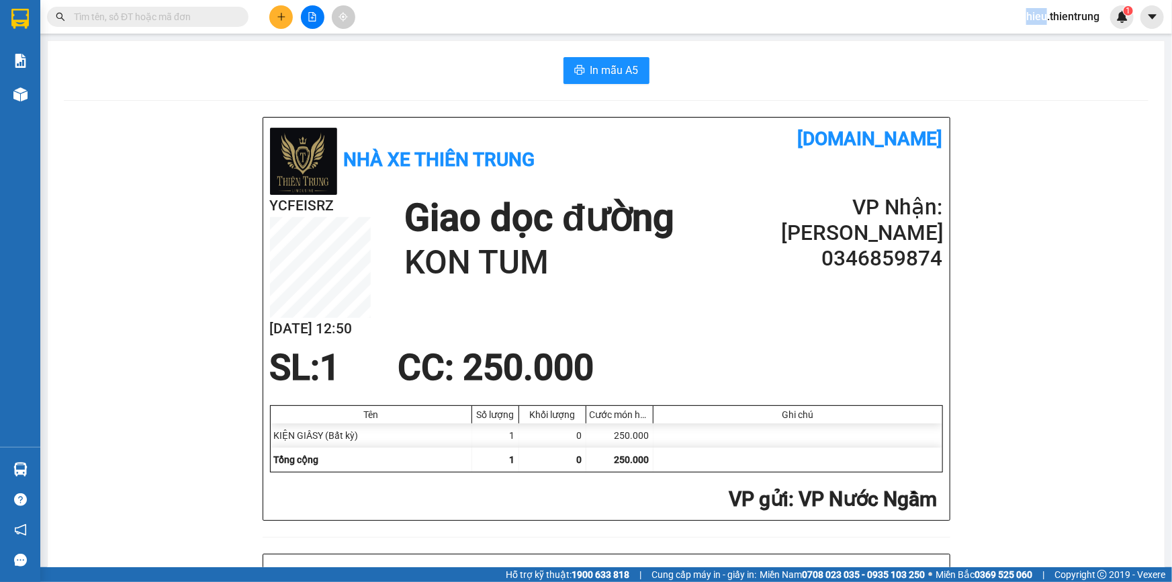
click at [286, 4] on div "Kết quả tìm kiếm ( 0 ) Bộ lọc Ngày tạo đơn gần nhất No Data hieu.thientrung 1" at bounding box center [586, 17] width 1172 height 34
click at [283, 10] on button at bounding box center [281, 17] width 24 height 24
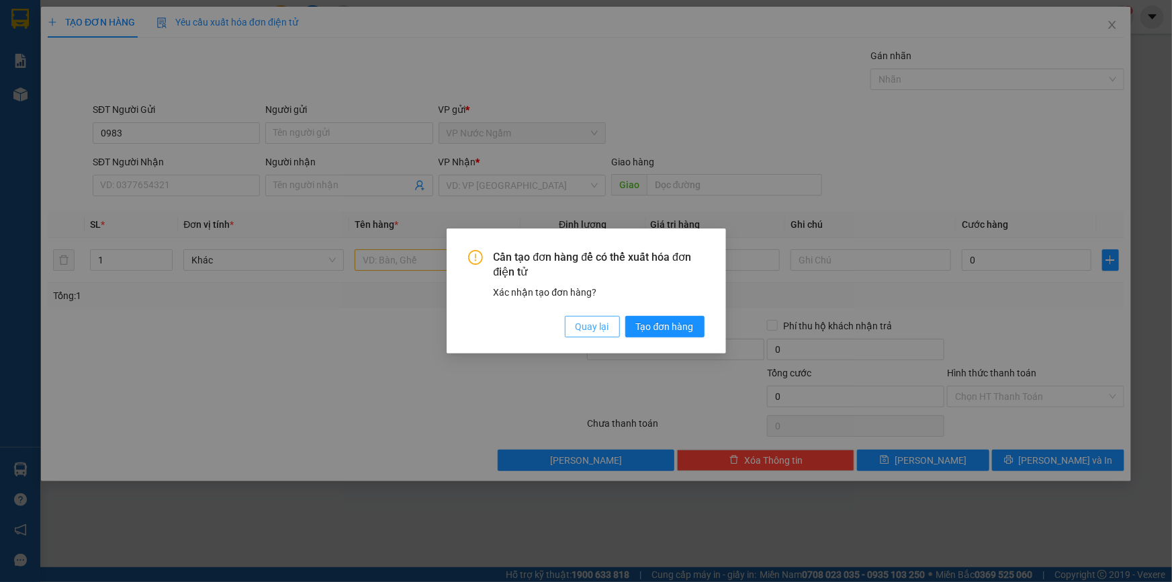
drag, startPoint x: 601, startPoint y: 307, endPoint x: 597, endPoint y: 330, distance: 23.2
click at [597, 330] on div "Cần tạo đơn hàng để có thể xuất hóa đơn điện tử Xác nhận tạo đơn hàng? Quay lại…" at bounding box center [586, 294] width 236 height 88
click at [572, 328] on button "Quay lại" at bounding box center [592, 326] width 55 height 21
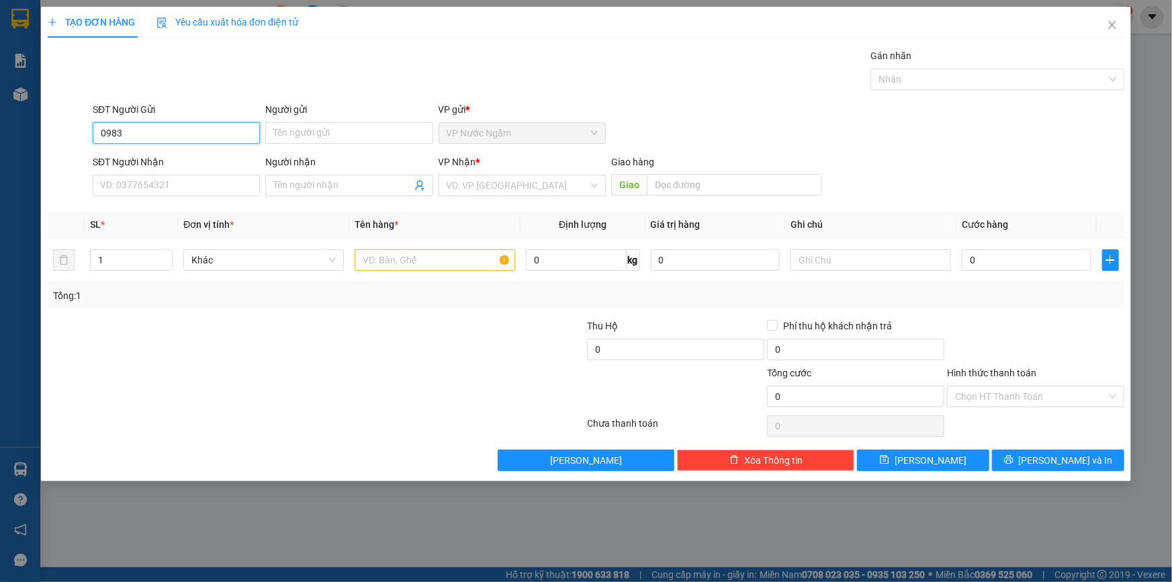
click at [149, 122] on input "0983" at bounding box center [176, 132] width 167 height 21
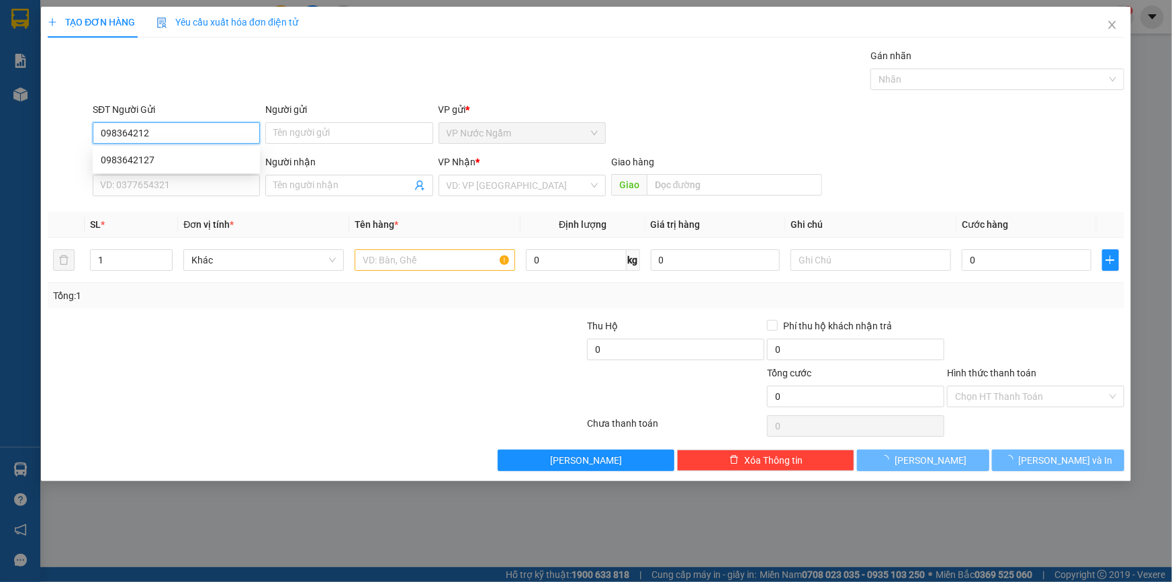
type input "0983642127"
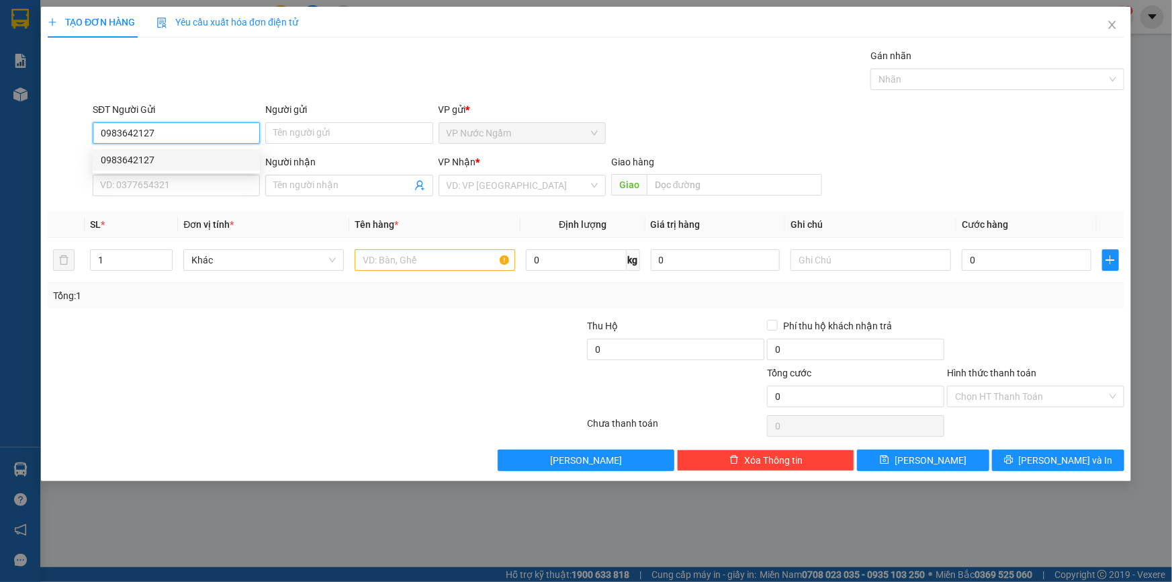
click at [161, 150] on div "0983642127" at bounding box center [176, 159] width 167 height 21
type input "0905691101"
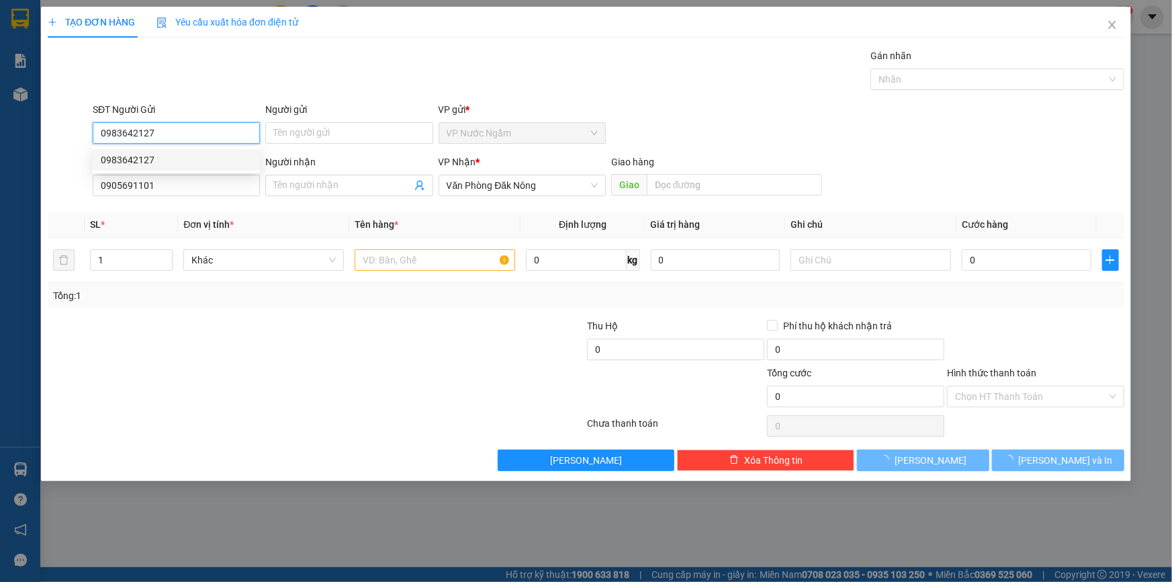
type input "600.000"
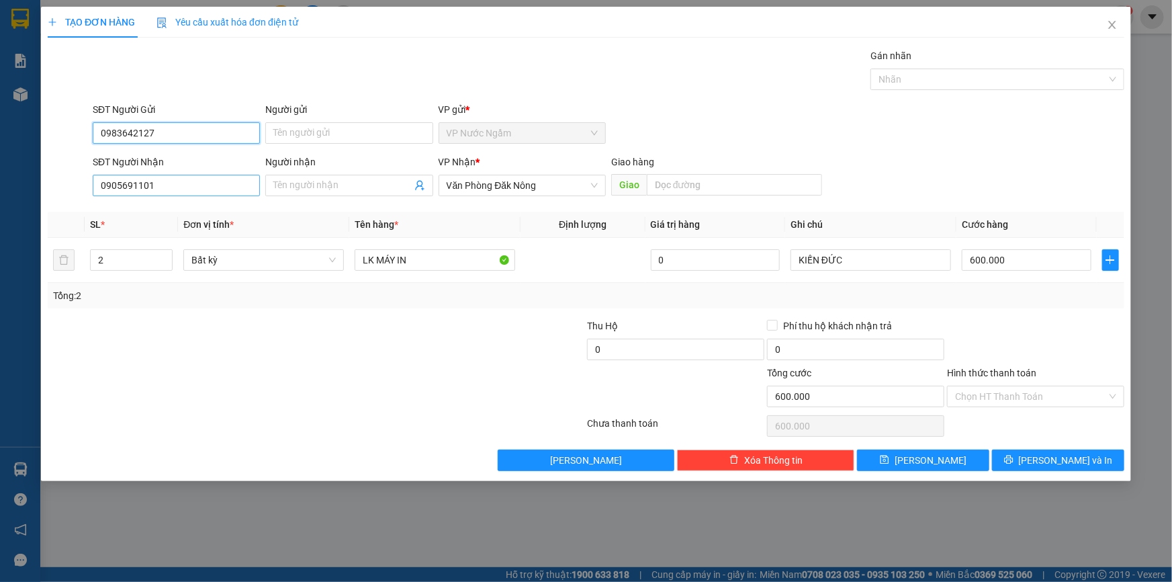
type input "0983642127"
click at [156, 181] on input "0905691101" at bounding box center [176, 185] width 167 height 21
drag, startPoint x: 104, startPoint y: 265, endPoint x: 52, endPoint y: 252, distance: 53.3
click at [50, 251] on tr "2 Bất kỳ LK MÁY IN 0 KIẾN ĐỨC 600.000" at bounding box center [586, 260] width 1077 height 45
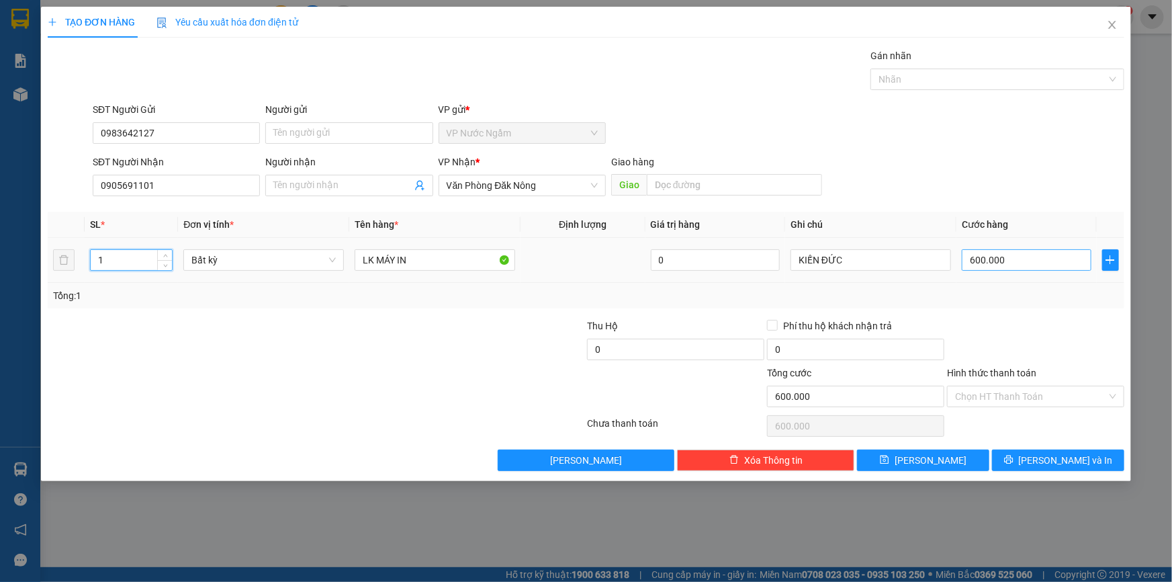
type input "1"
click at [989, 267] on input "600.000" at bounding box center [1027, 259] width 130 height 21
type input "0"
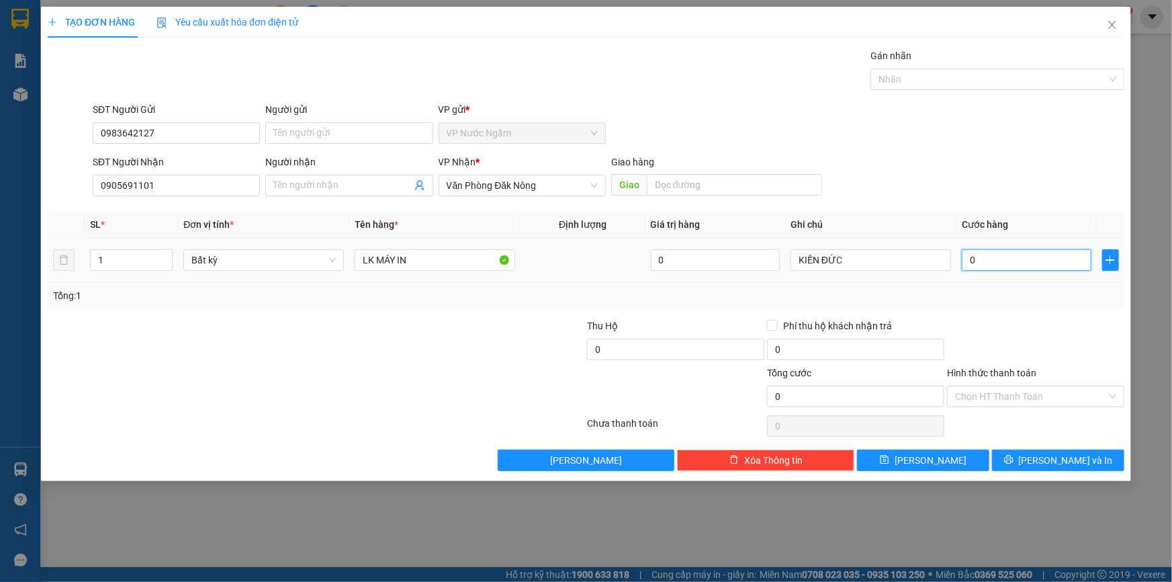
type input "3"
type input "030"
type input "0"
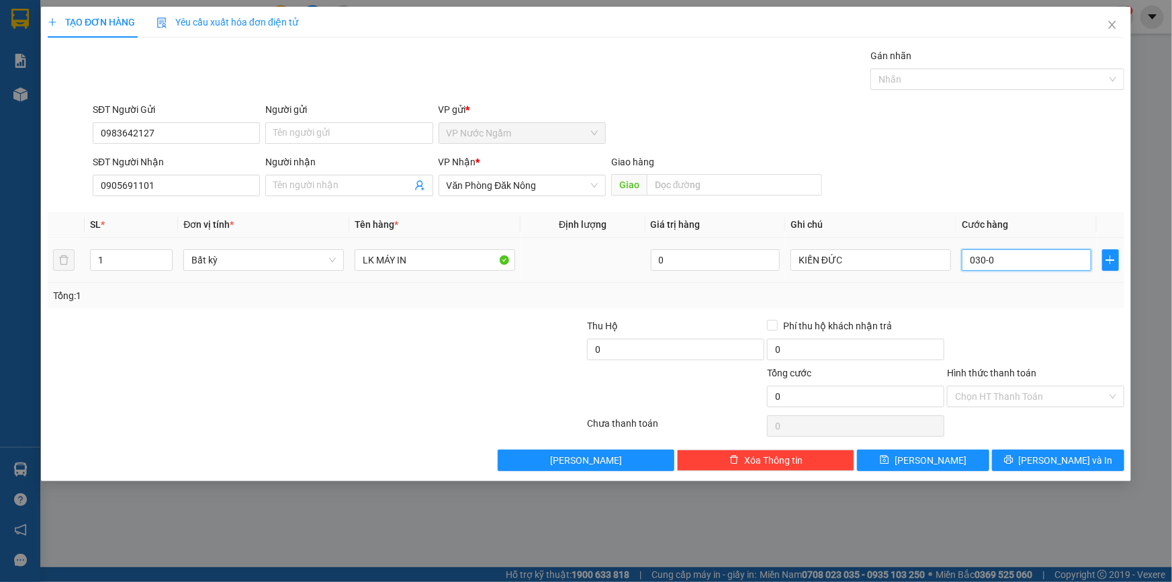
type input "030-"
type input "30"
type input "030"
type input "300"
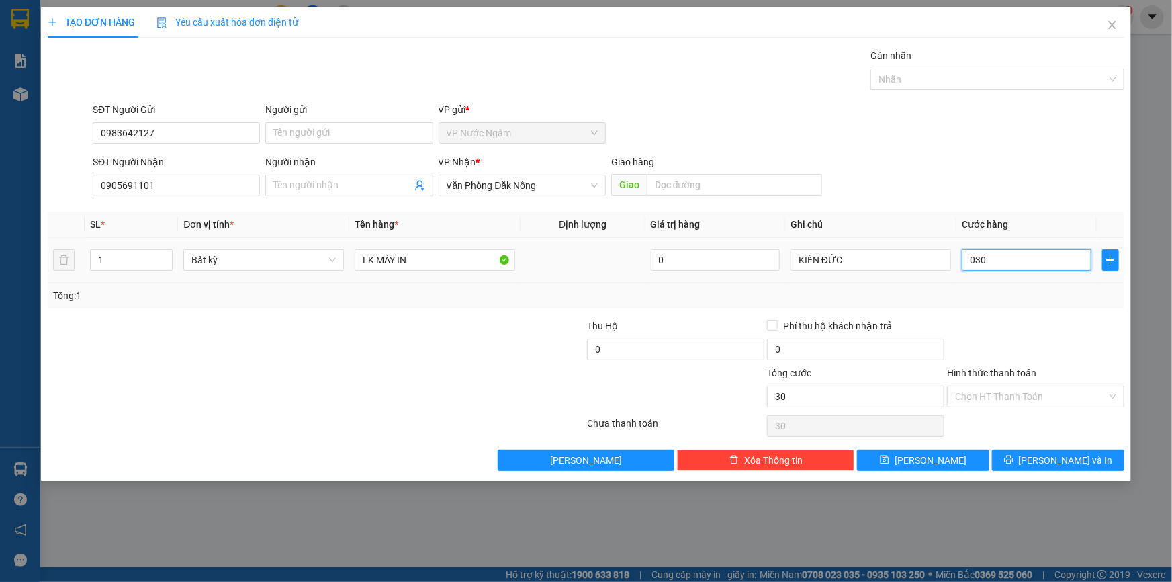
type input "300"
type input "0.300"
type input "3.000"
type input "03.000"
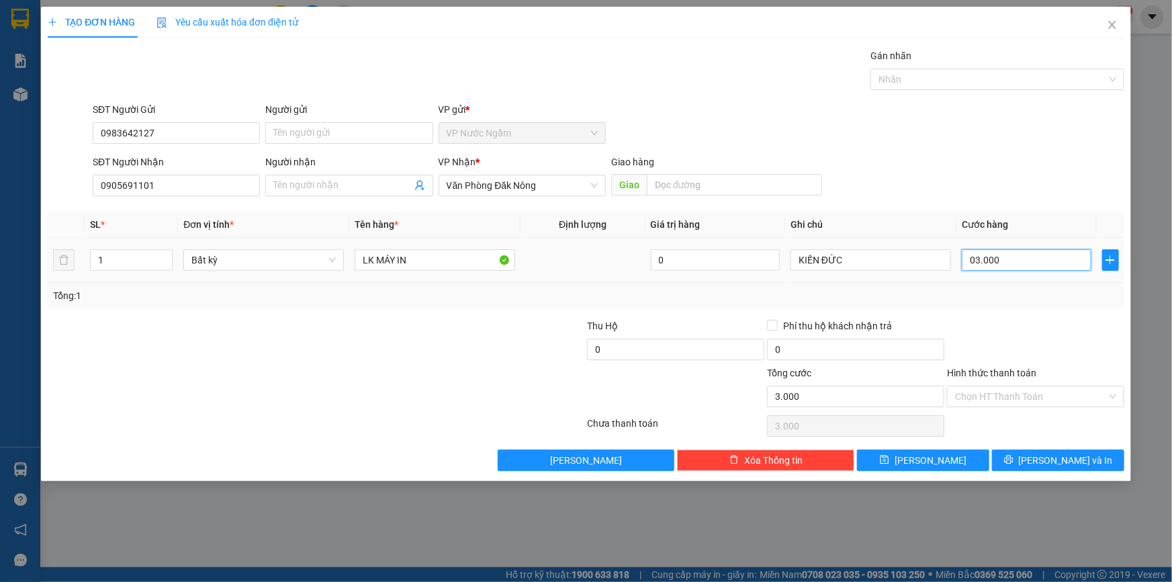
type input "30.000"
type input "030.000"
type input "300.000"
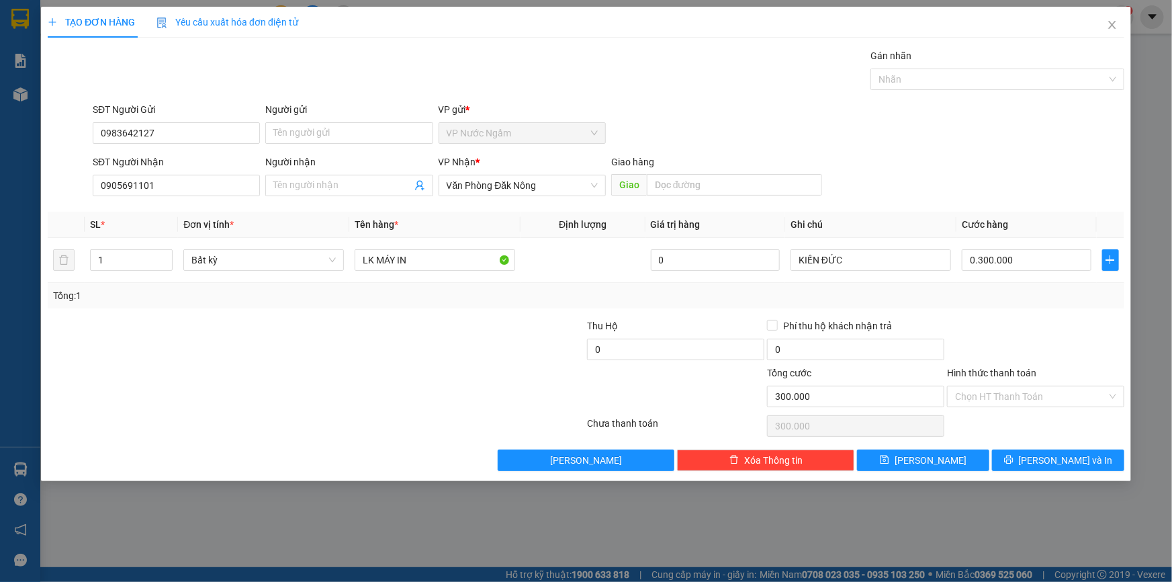
type input "300.000"
drag, startPoint x: 1047, startPoint y: 444, endPoint x: 1032, endPoint y: 449, distance: 16.4
click at [1045, 445] on div "Transit Pickup Surcharge Ids Transit Deliver Surcharge Ids Transit Deliver Surc…" at bounding box center [586, 259] width 1077 height 423
click at [1041, 448] on div "Transit Pickup Surcharge Ids Transit Deliver Surcharge Ids Transit Deliver Surc…" at bounding box center [586, 259] width 1077 height 423
click at [1032, 449] on button "[PERSON_NAME] và In" at bounding box center [1058, 459] width 132 height 21
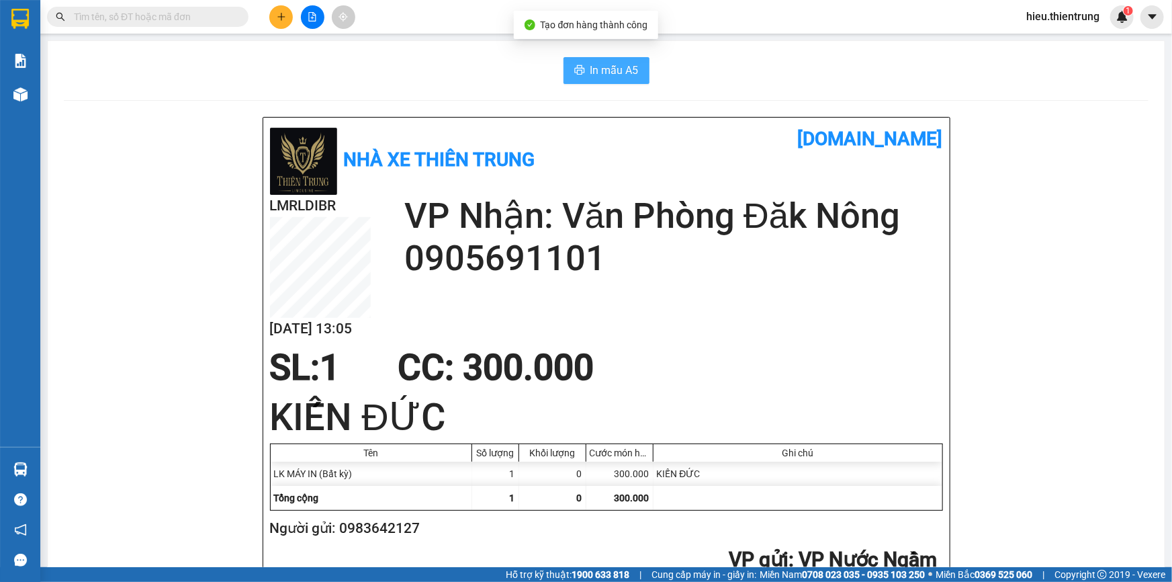
drag, startPoint x: 627, startPoint y: 73, endPoint x: 637, endPoint y: 91, distance: 20.4
click at [627, 74] on span "In mẫu A5" at bounding box center [614, 70] width 48 height 17
